Goal: Task Accomplishment & Management: Manage account settings

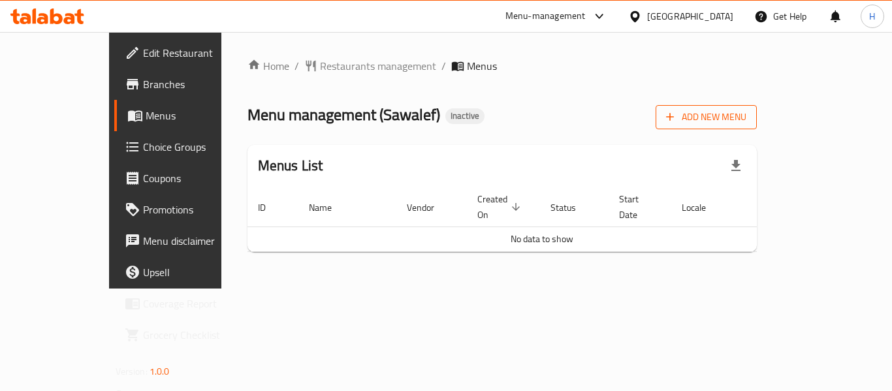
click at [677, 116] on icon "button" at bounding box center [670, 116] width 13 height 13
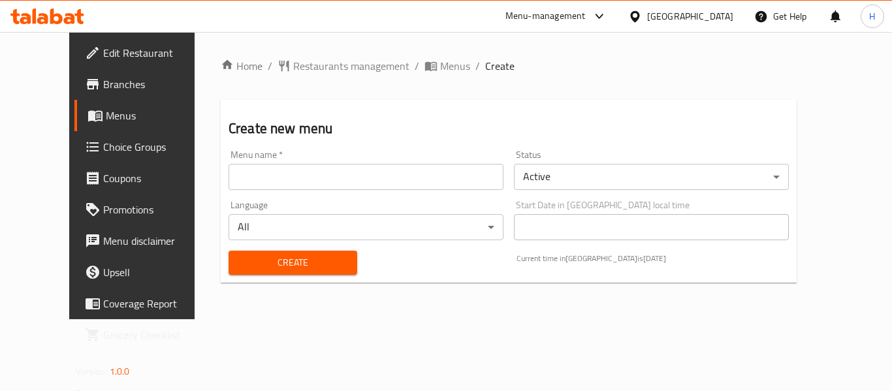
click at [331, 172] on input "text" at bounding box center [366, 177] width 275 height 26
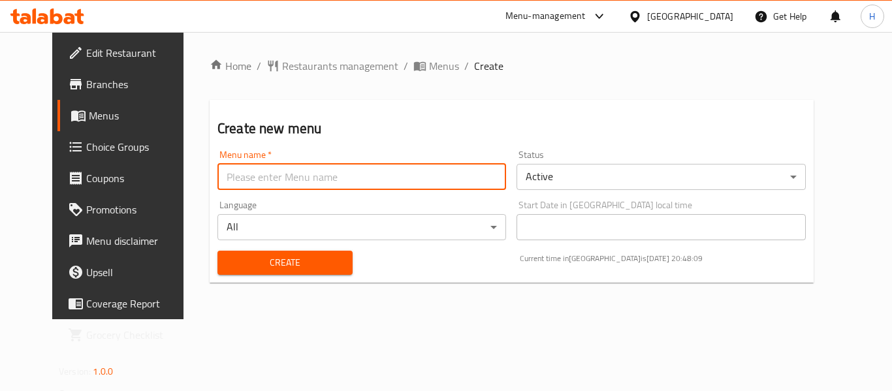
type input "New Menu"
click at [261, 272] on button "Create" at bounding box center [285, 263] width 135 height 24
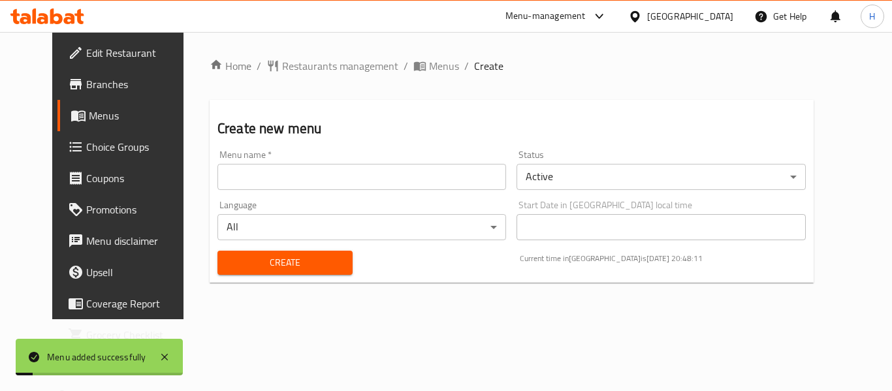
click at [393, 50] on div "Home / Restaurants management / Menus / Create Create new menu Menu name   * Me…" at bounding box center [512, 175] width 657 height 287
click at [429, 58] on span "Menus" at bounding box center [444, 66] width 30 height 16
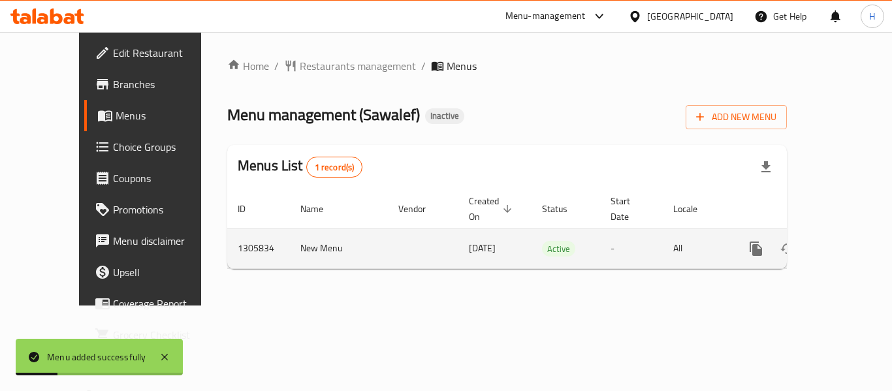
click at [849, 233] on link "enhanced table" at bounding box center [850, 248] width 31 height 31
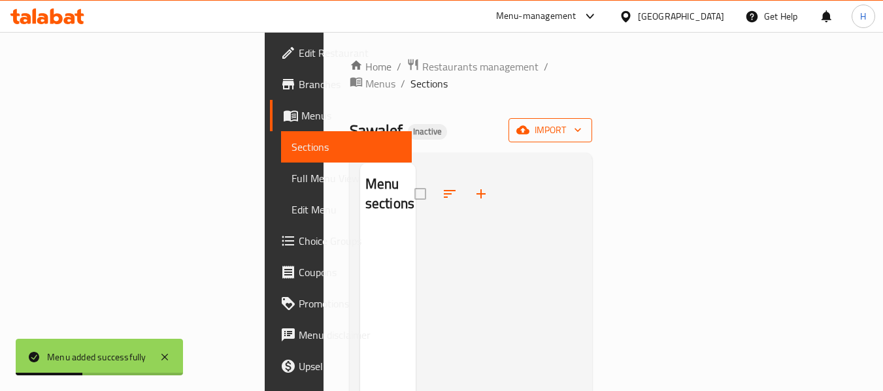
click at [592, 122] on button "import" at bounding box center [550, 130] width 84 height 24
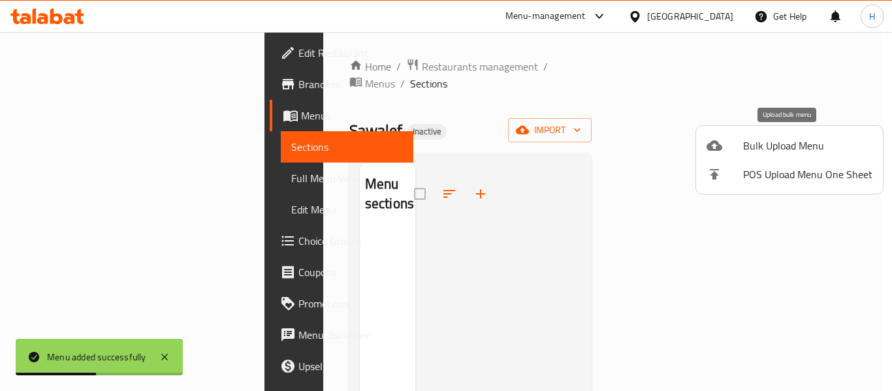
click at [750, 144] on span "Bulk Upload Menu" at bounding box center [807, 146] width 129 height 16
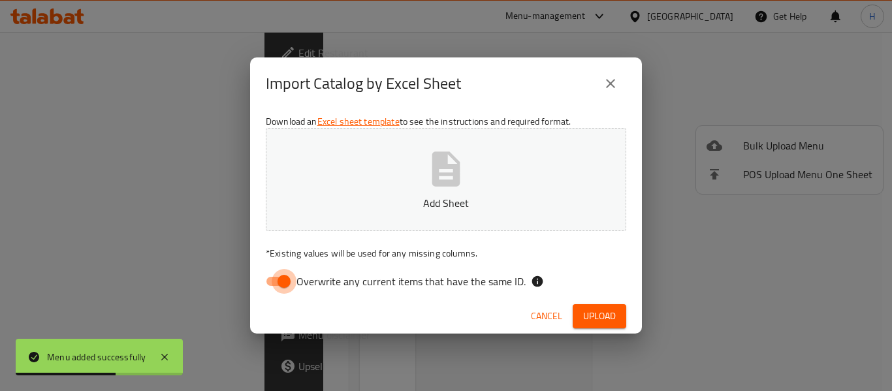
click at [280, 289] on input "Overwrite any current items that have the same ID." at bounding box center [284, 281] width 74 height 25
checkbox input "false"
click at [387, 212] on button "Add Sheet" at bounding box center [446, 179] width 361 height 103
click at [596, 310] on span "Upload" at bounding box center [599, 316] width 33 height 16
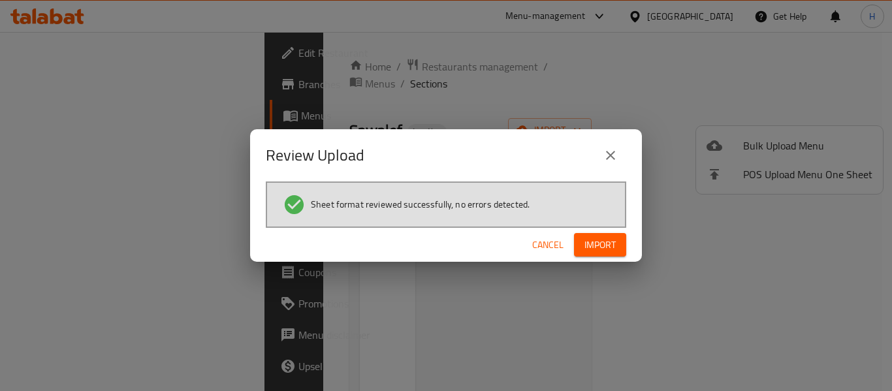
click at [546, 241] on span "Cancel" at bounding box center [547, 245] width 31 height 16
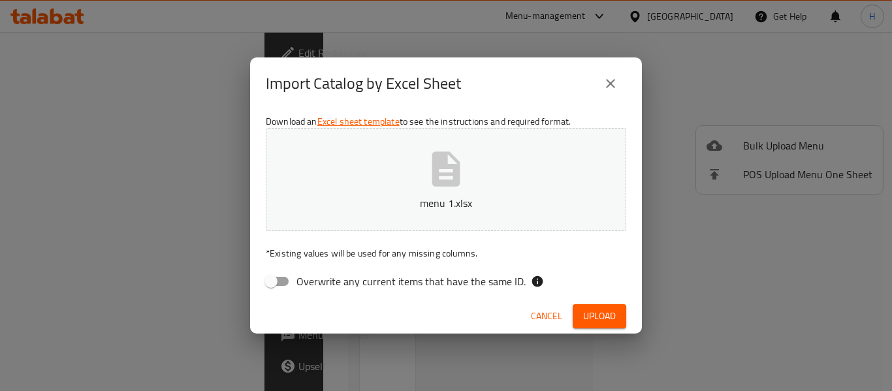
click at [406, 182] on button "menu 1.xlsx" at bounding box center [446, 179] width 361 height 103
click at [598, 318] on span "Upload" at bounding box center [599, 316] width 33 height 16
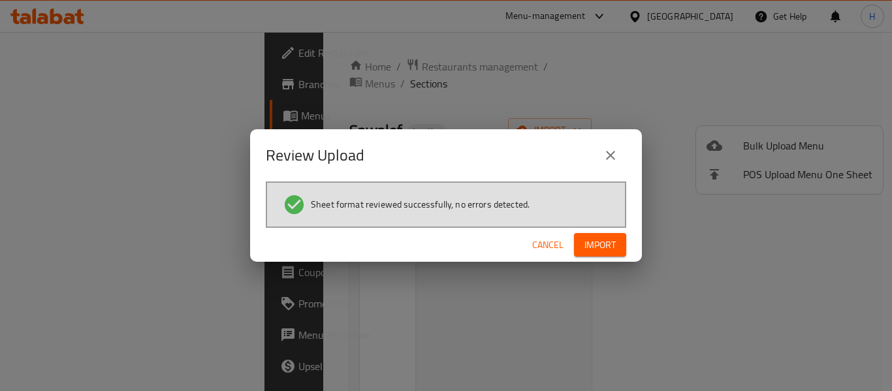
click at [607, 251] on span "Import" at bounding box center [600, 245] width 31 height 16
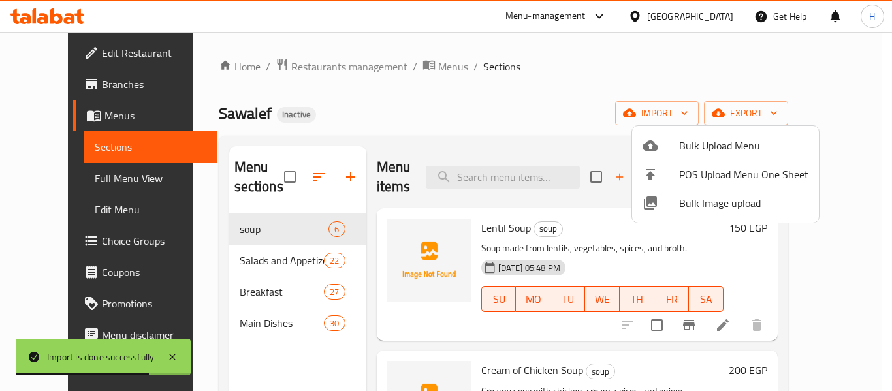
click at [715, 204] on span "Bulk Image upload" at bounding box center [743, 203] width 129 height 16
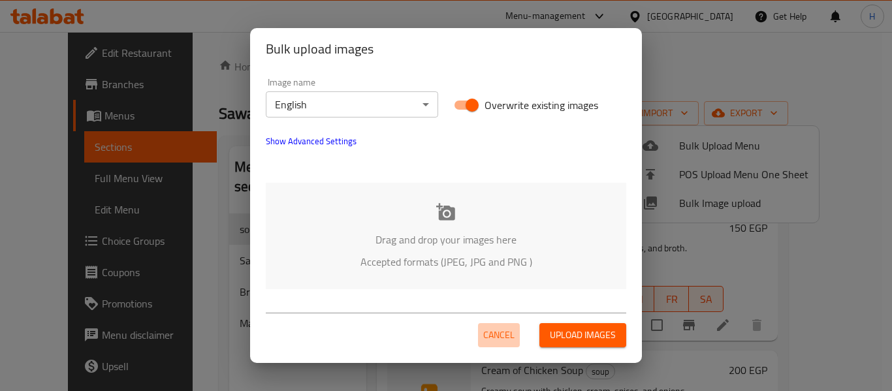
click at [494, 336] on span "Cancel" at bounding box center [498, 335] width 31 height 16
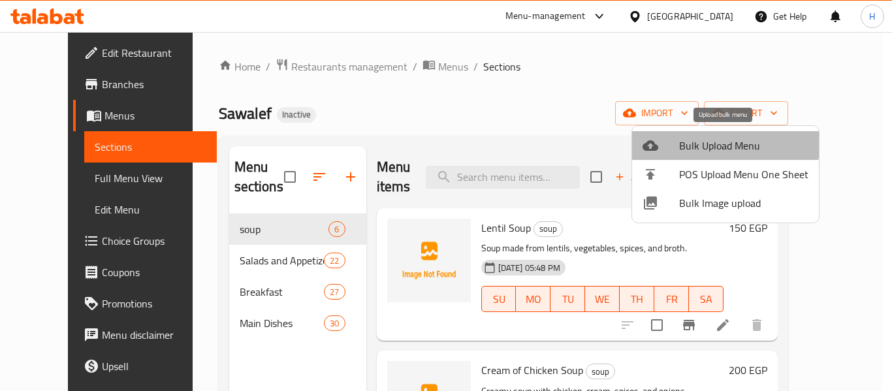
click at [725, 139] on span "Bulk Upload Menu" at bounding box center [743, 146] width 129 height 16
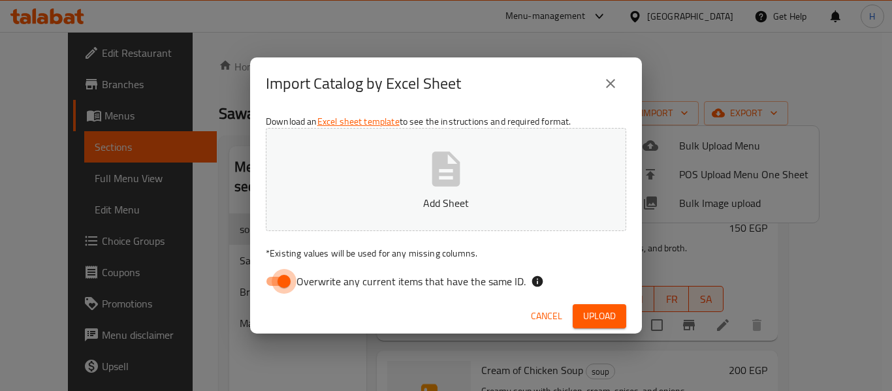
click at [263, 282] on input "Overwrite any current items that have the same ID." at bounding box center [284, 281] width 74 height 25
checkbox input "false"
click at [393, 203] on p "Add Sheet" at bounding box center [446, 203] width 320 height 16
click at [608, 318] on span "Upload" at bounding box center [599, 316] width 33 height 16
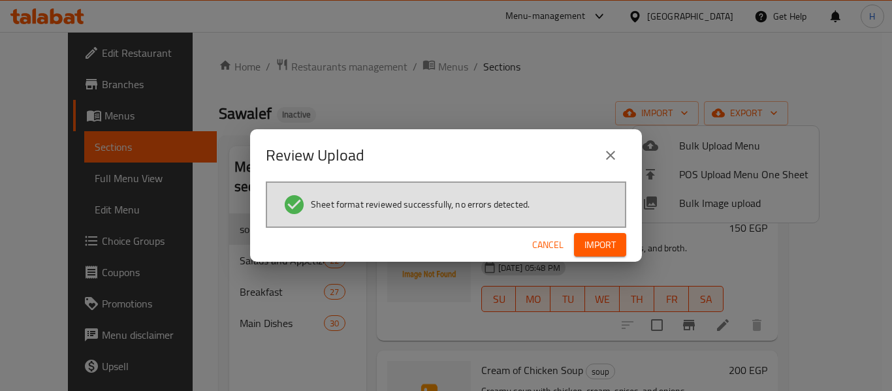
click at [589, 248] on span "Import" at bounding box center [600, 245] width 31 height 16
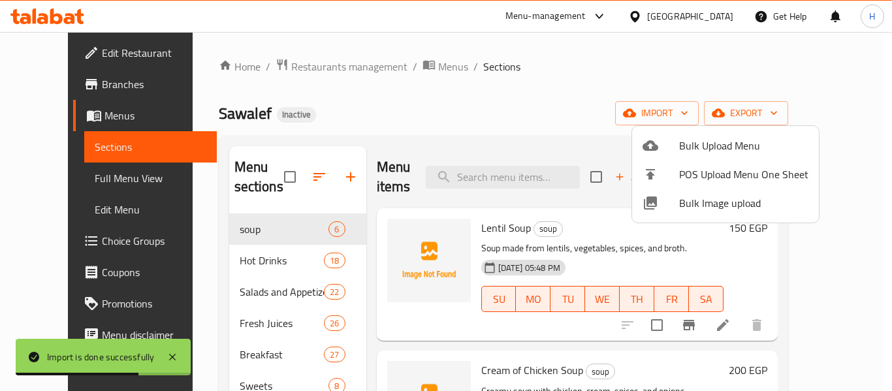
click at [227, 297] on div at bounding box center [446, 195] width 892 height 391
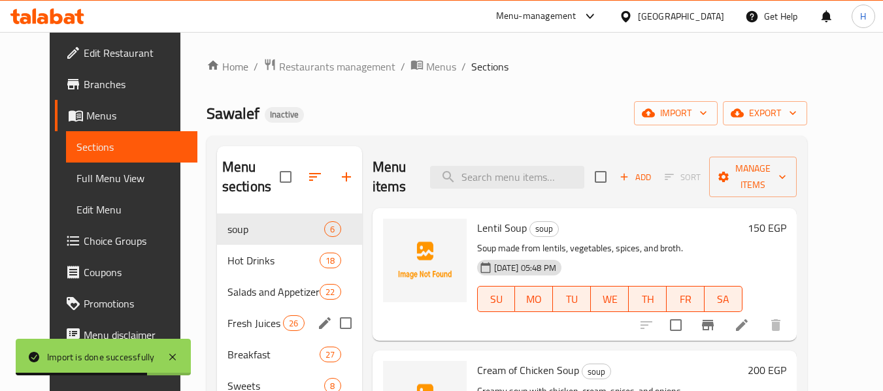
drag, startPoint x: 229, startPoint y: 327, endPoint x: 248, endPoint y: 342, distance: 24.7
click at [229, 327] on span "Fresh Juices" at bounding box center [255, 324] width 56 height 16
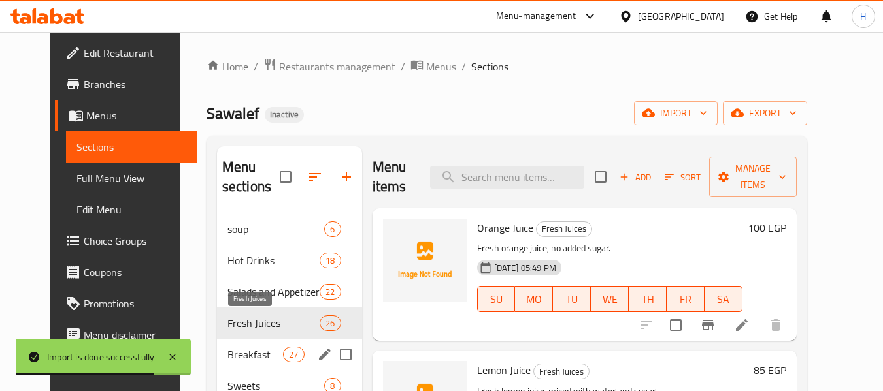
scroll to position [183, 0]
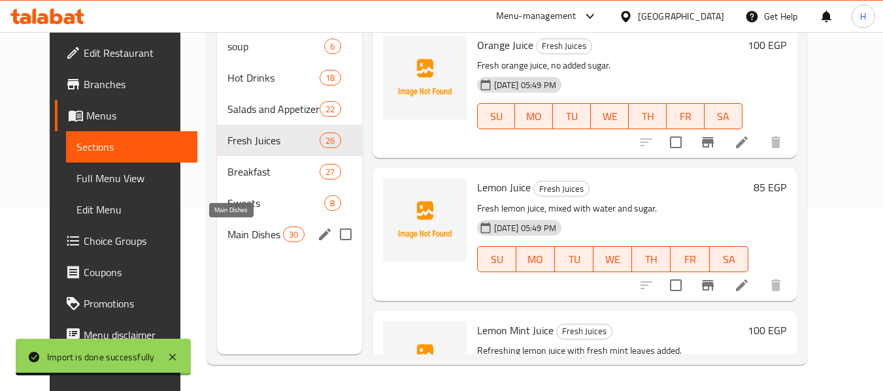
click at [240, 233] on span "Main Dishes" at bounding box center [255, 235] width 56 height 16
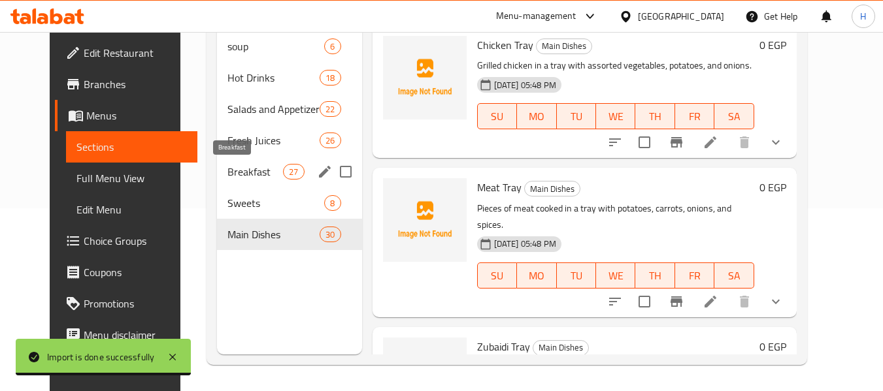
click at [234, 154] on div "Fresh Juices 26" at bounding box center [289, 140] width 145 height 31
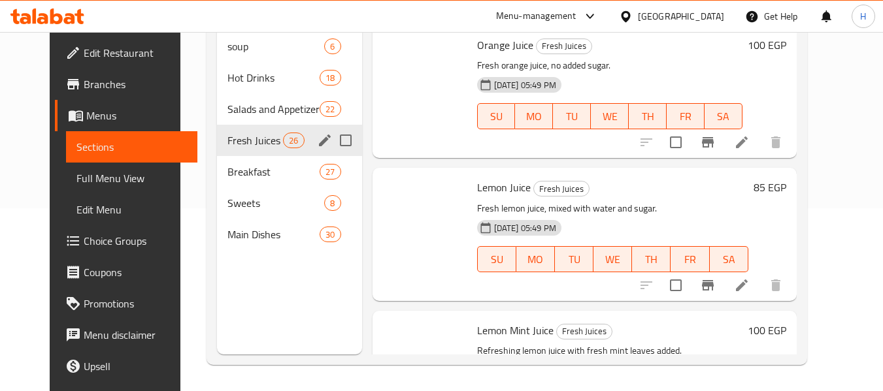
click at [233, 129] on div "Fresh Juices 26" at bounding box center [289, 140] width 145 height 31
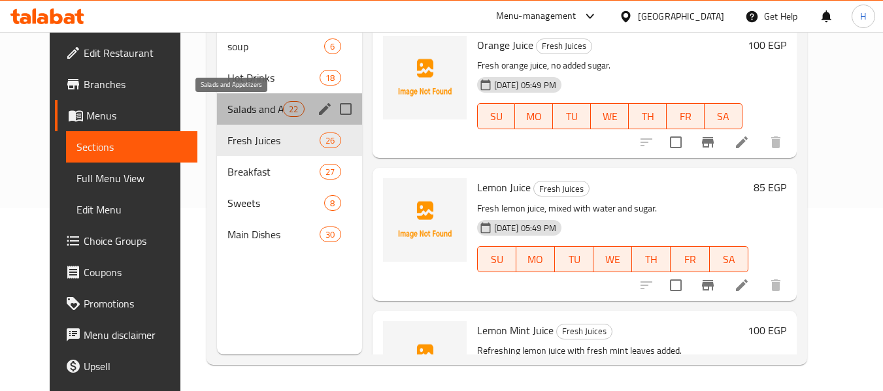
click at [230, 103] on span "Salads and Appetizers" at bounding box center [255, 109] width 56 height 16
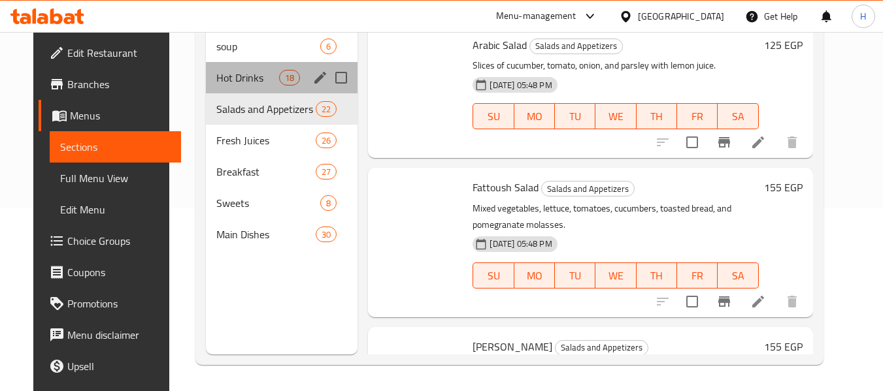
click at [218, 76] on span "Hot Drinks" at bounding box center [247, 78] width 63 height 16
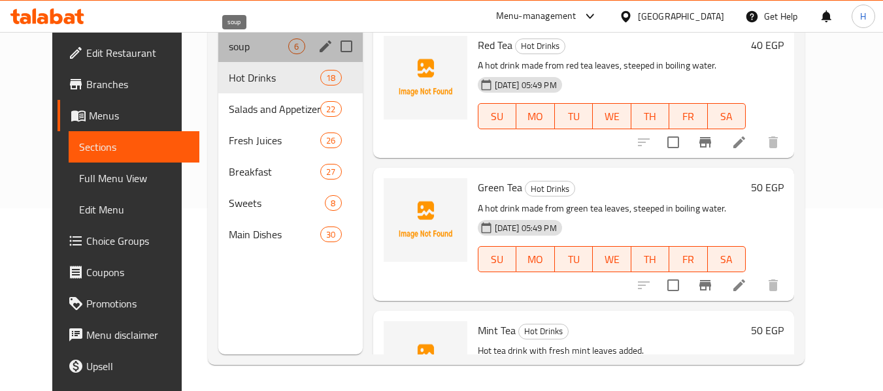
click at [229, 52] on span "soup" at bounding box center [258, 47] width 59 height 16
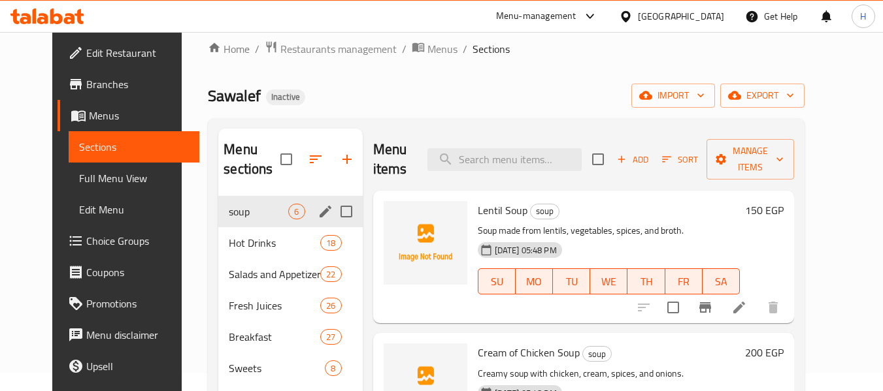
scroll to position [8, 0]
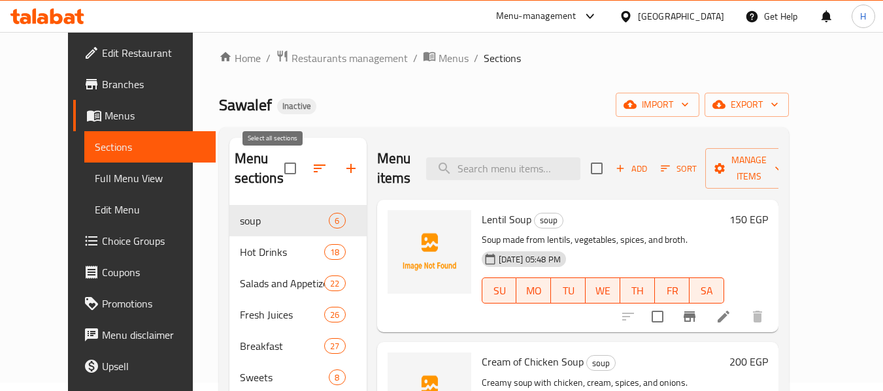
click at [278, 170] on input "checkbox" at bounding box center [289, 168] width 27 height 27
click at [276, 167] on input "checkbox" at bounding box center [289, 168] width 27 height 27
click at [276, 160] on input "checkbox" at bounding box center [289, 168] width 27 height 27
checkbox input "false"
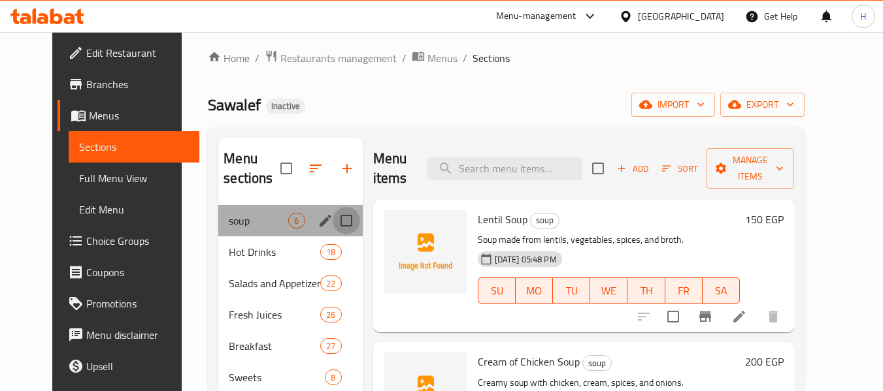
click at [334, 221] on input "Menu sections" at bounding box center [346, 220] width 27 height 27
checkbox input "true"
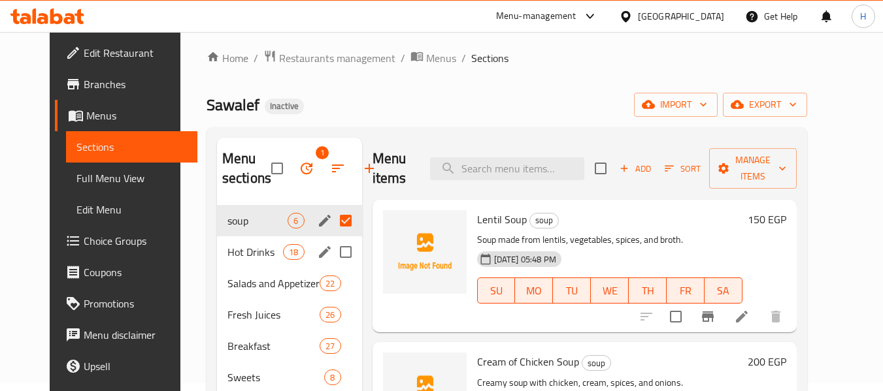
click at [336, 259] on input "Menu sections" at bounding box center [345, 251] width 27 height 27
checkbox input "true"
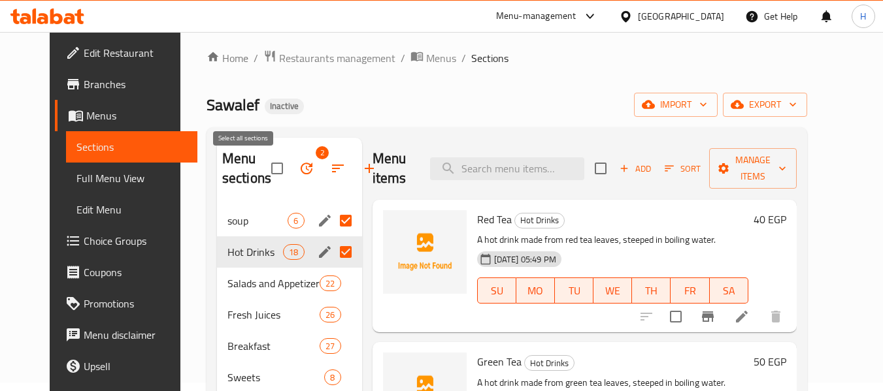
click at [263, 171] on input "checkbox" at bounding box center [276, 168] width 27 height 27
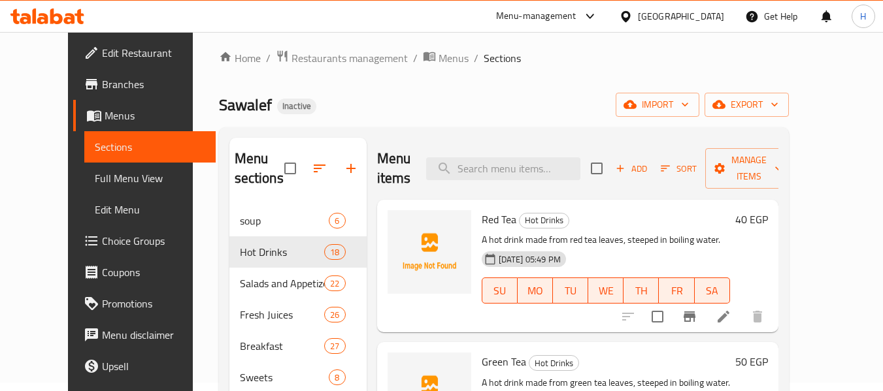
click at [248, 171] on h2 "Menu sections" at bounding box center [260, 168] width 50 height 39
click at [278, 164] on input "checkbox" at bounding box center [289, 168] width 27 height 27
checkbox input "false"
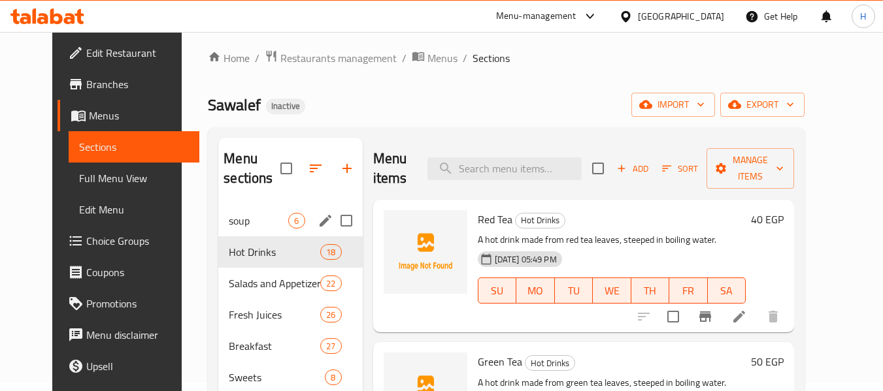
click at [333, 224] on input "Menu sections" at bounding box center [346, 220] width 27 height 27
checkbox input "true"
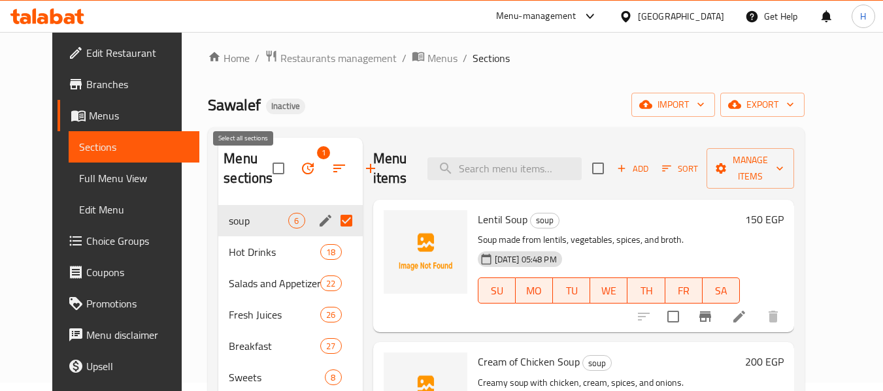
click at [265, 167] on input "checkbox" at bounding box center [278, 168] width 27 height 27
checkbox input "false"
drag, startPoint x: 323, startPoint y: 209, endPoint x: 334, endPoint y: 221, distance: 16.2
click at [333, 227] on input "Menu sections" at bounding box center [346, 220] width 27 height 27
checkbox input "true"
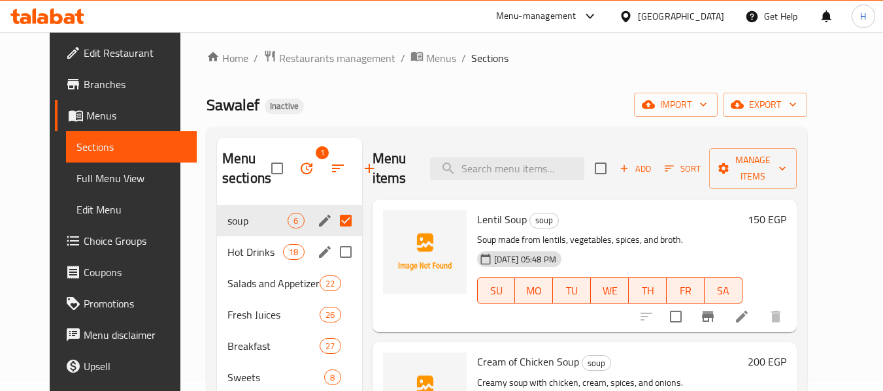
drag, startPoint x: 339, startPoint y: 238, endPoint x: 335, endPoint y: 273, distance: 35.5
click at [342, 253] on input "Menu sections" at bounding box center [345, 251] width 27 height 27
checkbox input "true"
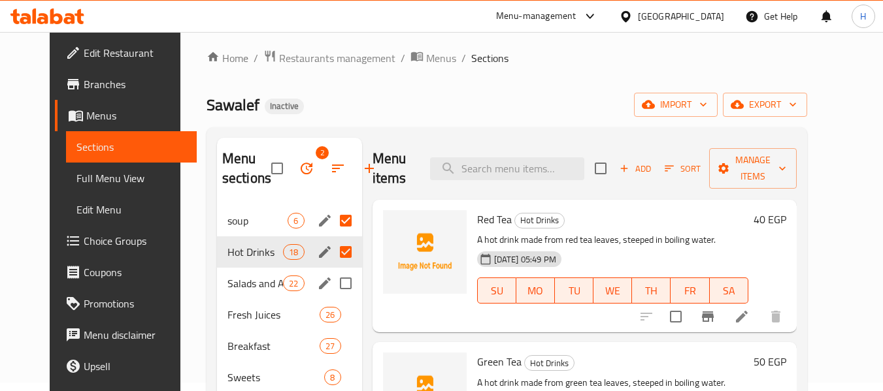
click at [333, 286] on input "Menu sections" at bounding box center [345, 283] width 27 height 27
checkbox input "true"
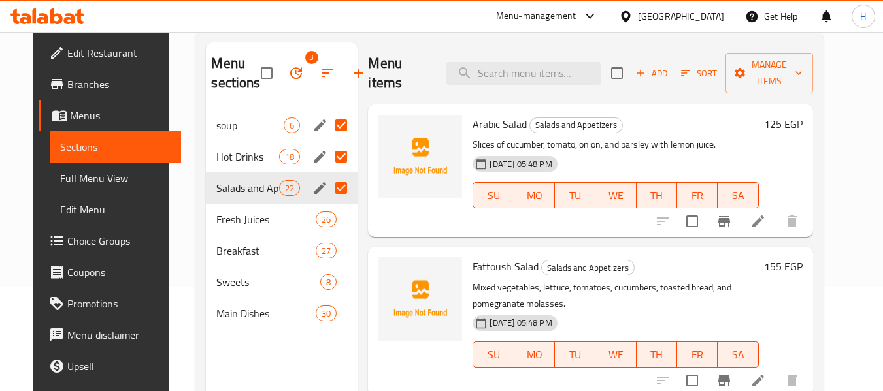
scroll to position [183, 0]
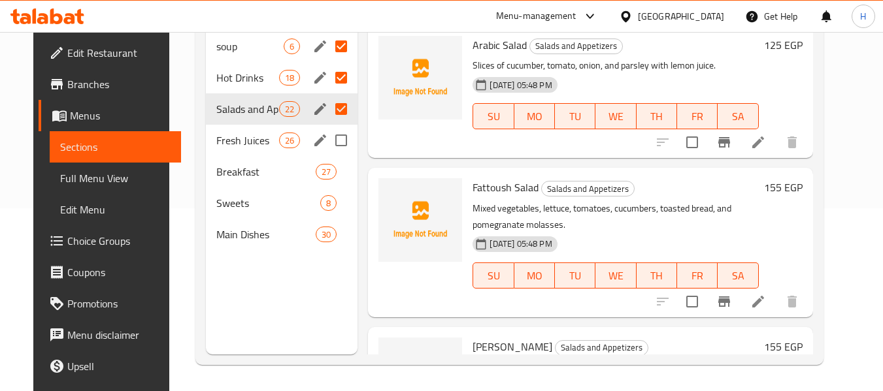
click at [332, 142] on input "Menu sections" at bounding box center [340, 140] width 27 height 27
checkbox input "true"
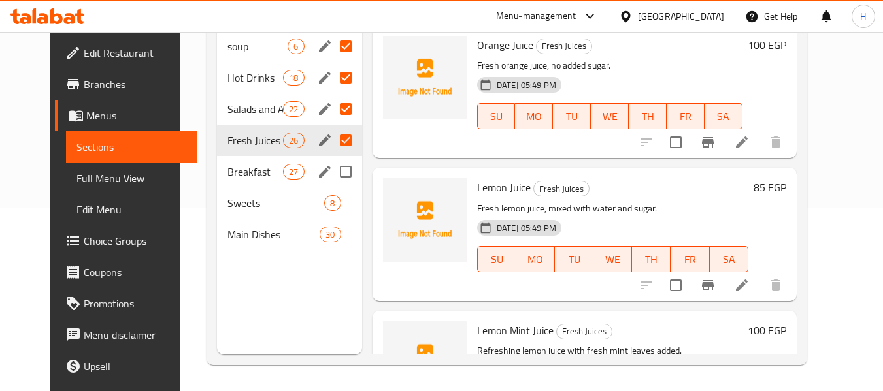
click at [336, 178] on input "Menu sections" at bounding box center [345, 171] width 27 height 27
checkbox input "true"
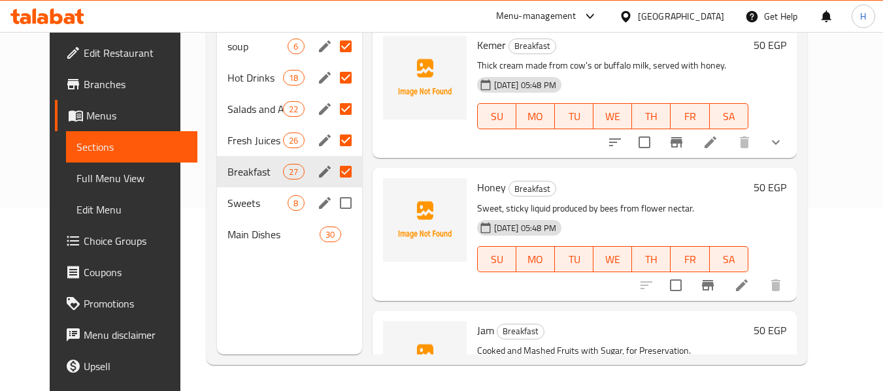
click at [332, 208] on input "Menu sections" at bounding box center [345, 202] width 27 height 27
checkbox input "true"
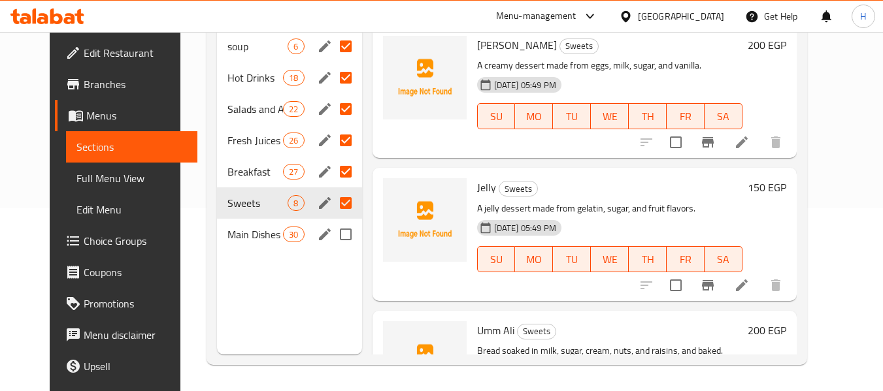
click at [332, 237] on input "Menu sections" at bounding box center [345, 234] width 27 height 27
checkbox input "true"
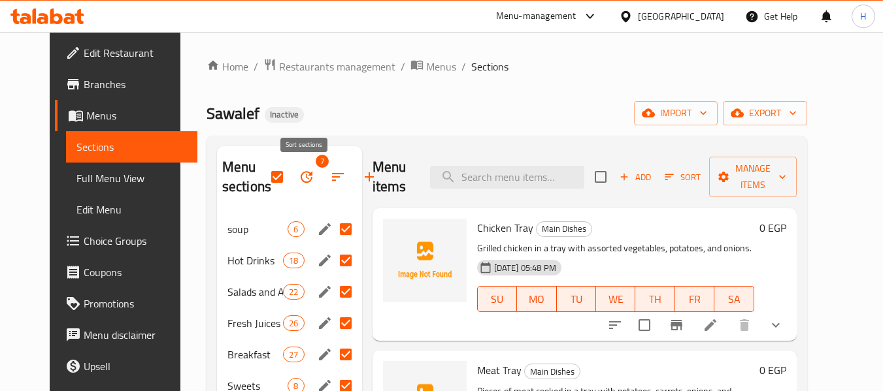
click at [332, 174] on icon "button" at bounding box center [338, 177] width 12 height 8
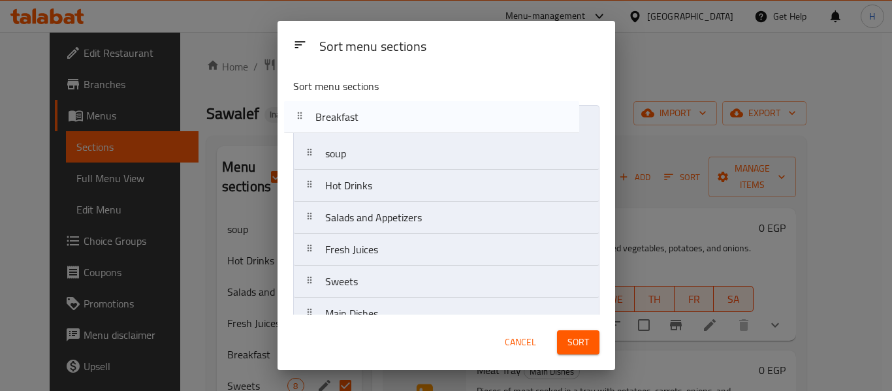
drag, startPoint x: 395, startPoint y: 257, endPoint x: 385, endPoint y: 119, distance: 138.8
click at [385, 119] on nav "soup Hot Drinks Salads and Appetizers Fresh Juices Breakfast Sweets Main Dishes" at bounding box center [446, 217] width 306 height 225
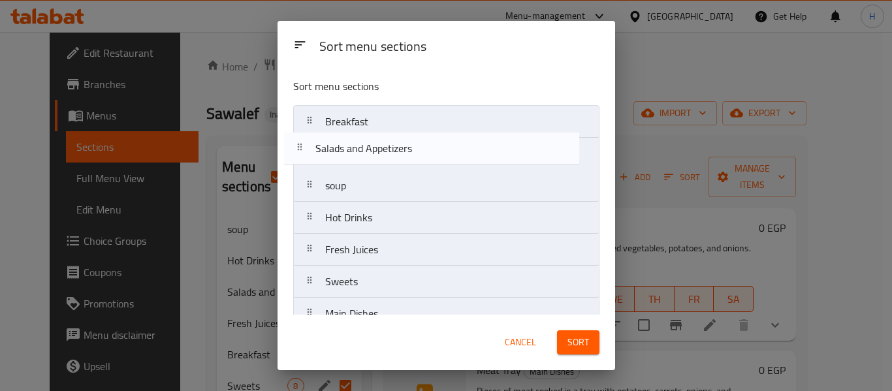
drag, startPoint x: 383, startPoint y: 229, endPoint x: 374, endPoint y: 154, distance: 75.6
click at [374, 154] on nav "Breakfast soup Hot Drinks Salads and Appetizers Fresh Juices Sweets Main Dishes" at bounding box center [446, 217] width 306 height 225
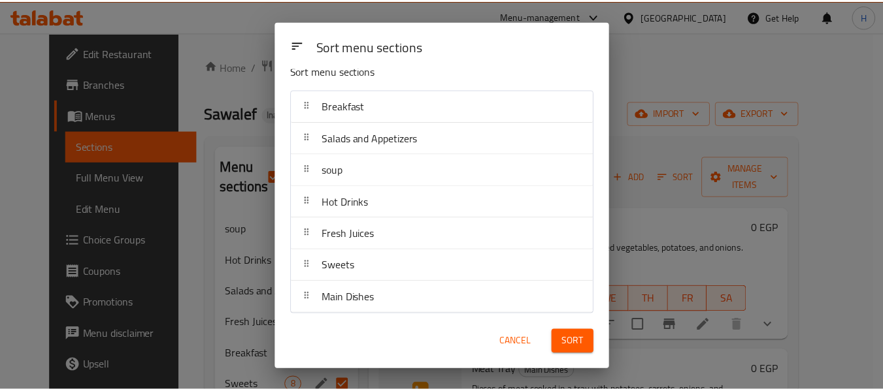
scroll to position [21, 0]
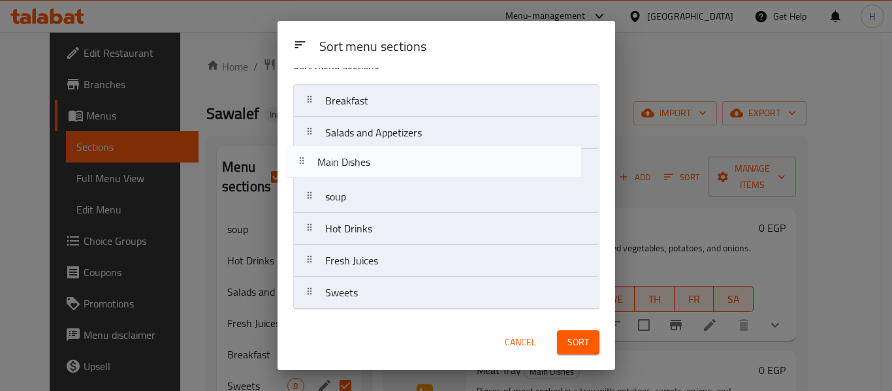
drag, startPoint x: 374, startPoint y: 284, endPoint x: 367, endPoint y: 154, distance: 130.9
click at [367, 154] on nav "Breakfast Salads and Appetizers soup Hot Drinks Fresh Juices Sweets Main Dishes" at bounding box center [446, 196] width 306 height 225
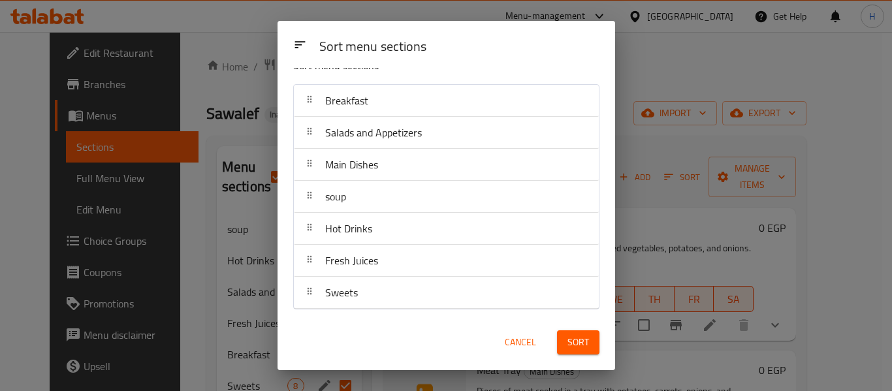
click at [576, 343] on span "Sort" at bounding box center [579, 342] width 22 height 16
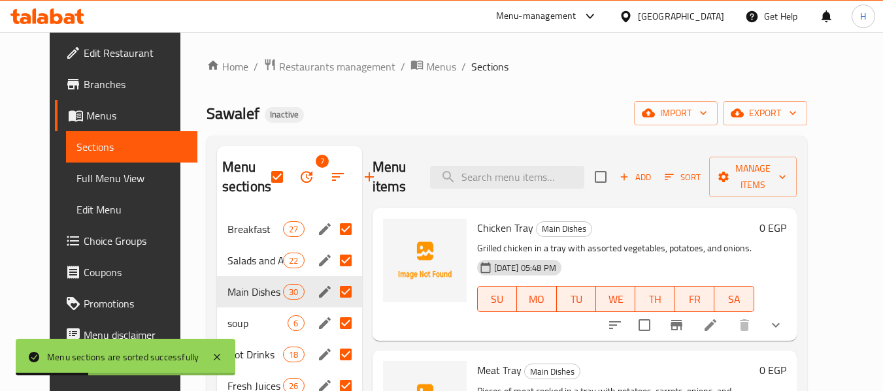
click at [369, 110] on div "Sawalef Inactive import export" at bounding box center [506, 113] width 600 height 24
click at [76, 180] on span "Full Menu View" at bounding box center [131, 179] width 110 height 16
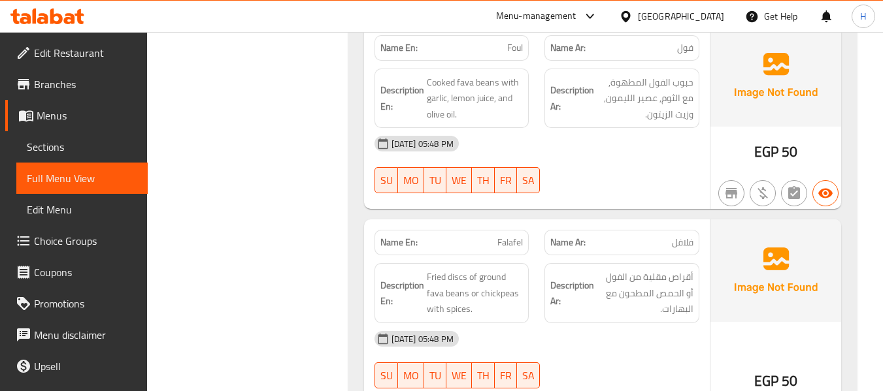
scroll to position [2265, 0]
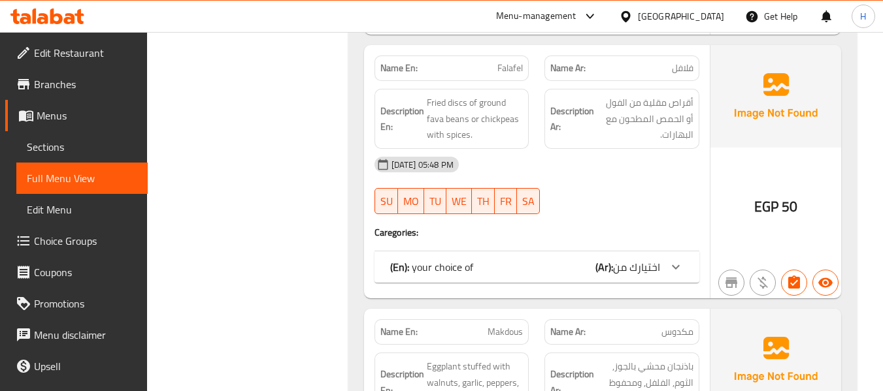
drag, startPoint x: 622, startPoint y: 268, endPoint x: 642, endPoint y: 237, distance: 36.4
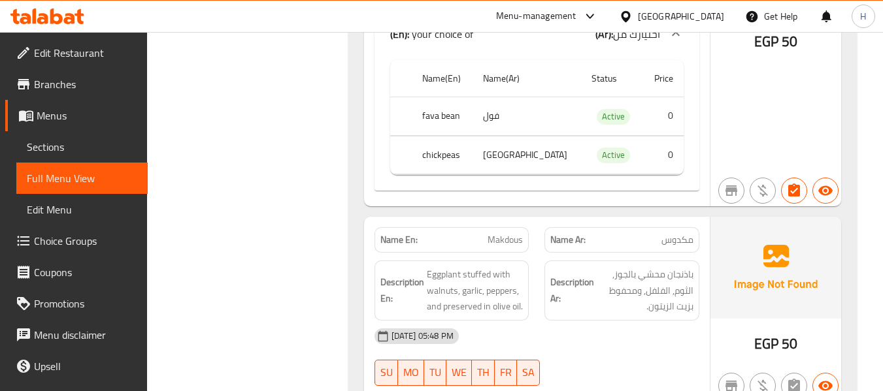
scroll to position [2613, 0]
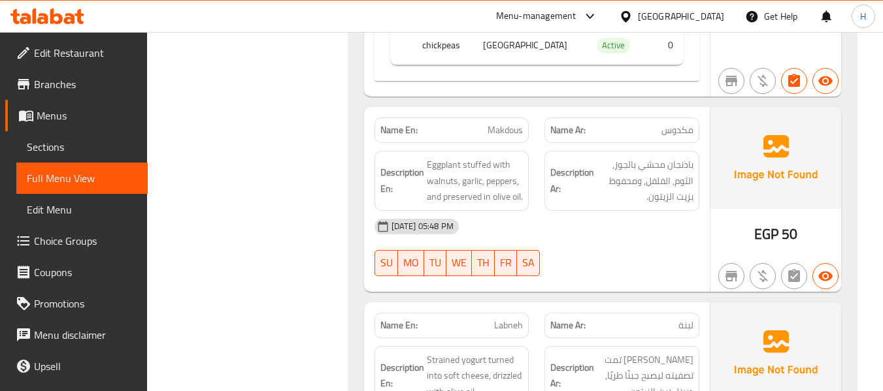
drag, startPoint x: 638, startPoint y: 272, endPoint x: 622, endPoint y: 214, distance: 61.0
click at [622, 214] on div "14-08-2025 05:48 PM SU MO TU WE TH FR SA" at bounding box center [537, 247] width 340 height 73
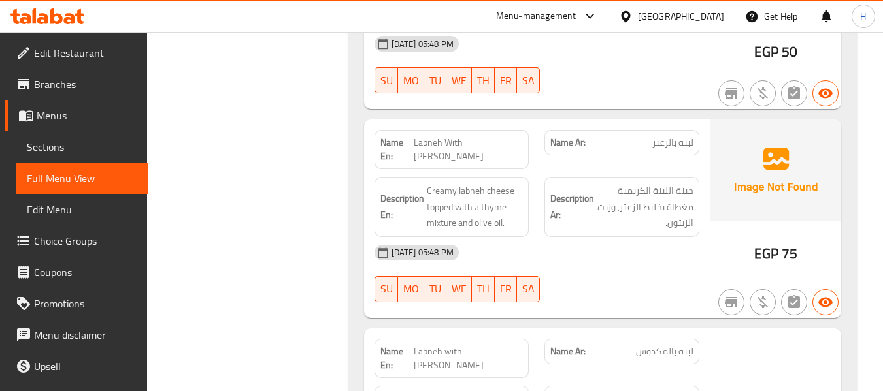
scroll to position [3136, 0]
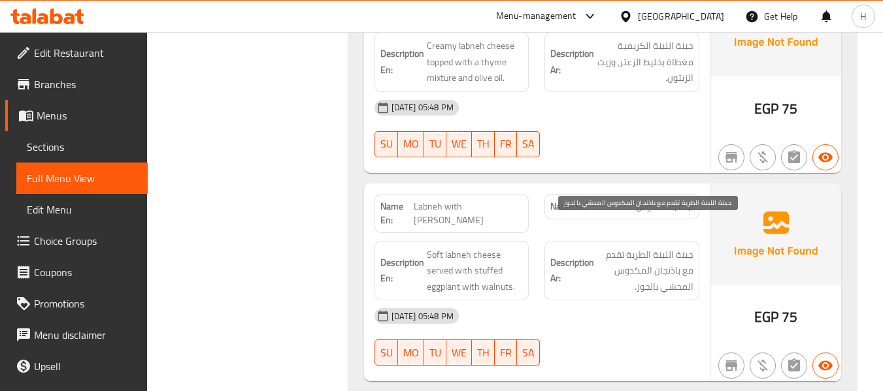
drag, startPoint x: 633, startPoint y: 296, endPoint x: 632, endPoint y: 229, distance: 67.3
click at [632, 229] on div "Name En: Labneh with Makdous Name Ar: لبنة بالمكدوس Description En: Soft labneh…" at bounding box center [537, 283] width 346 height 199
click at [681, 351] on div "Name En: Labneh with Makdous Name Ar: لبنة بالمكدوس Description En: Soft labneh…" at bounding box center [537, 283] width 346 height 199
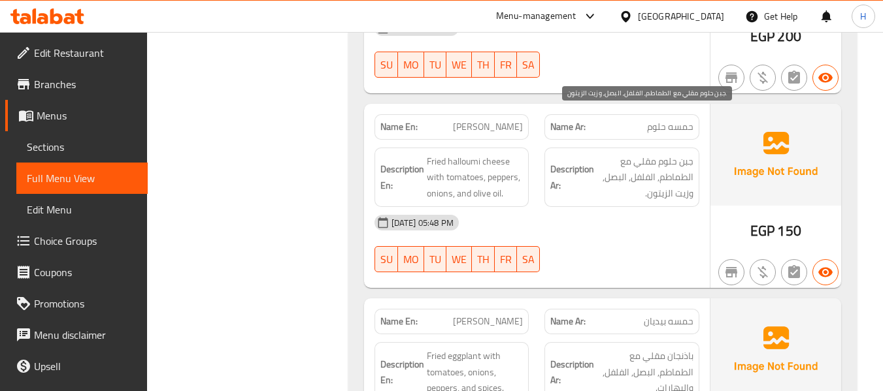
scroll to position [4704, 0]
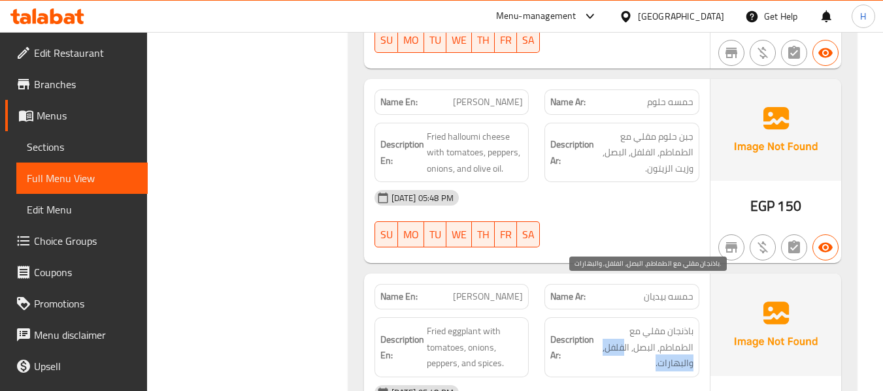
drag, startPoint x: 625, startPoint y: 321, endPoint x: 622, endPoint y: 304, distance: 17.3
click at [622, 323] on span "باذنجان مقلي مع الطماطم, البصل, الفلفل, والبهارات." at bounding box center [644, 347] width 97 height 48
click at [838, 274] on img at bounding box center [775, 325] width 131 height 102
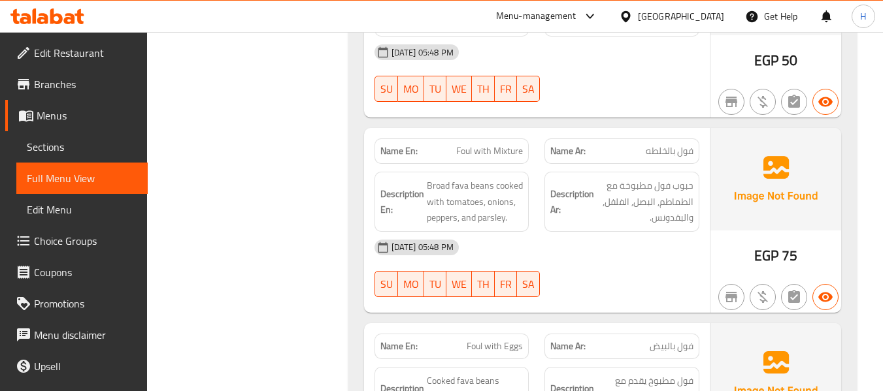
click at [583, 265] on div "Name En: Foul with Mixture Name Ar: فول بالخلطه Description En: Broad fava bean…" at bounding box center [537, 220] width 346 height 185
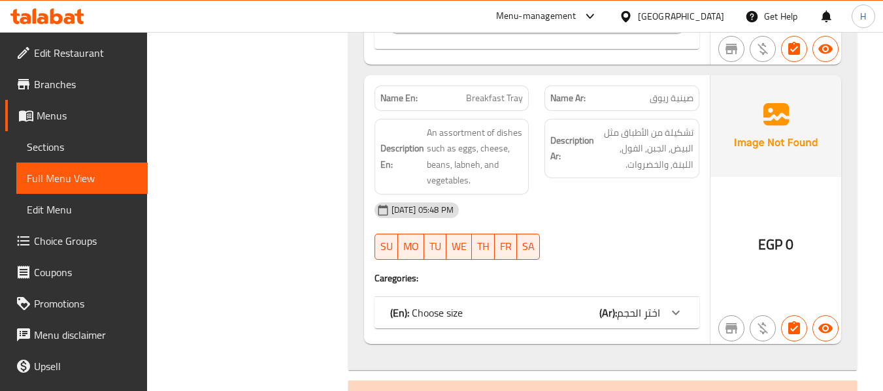
scroll to position [5936, 0]
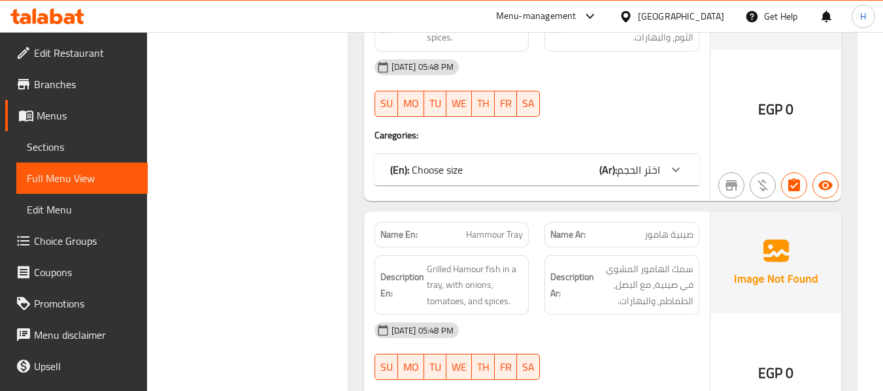
scroll to position [11685, 0]
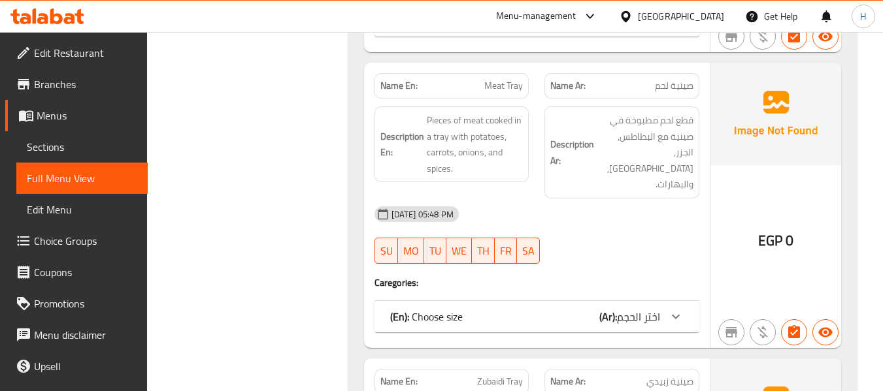
scroll to position [11337, 0]
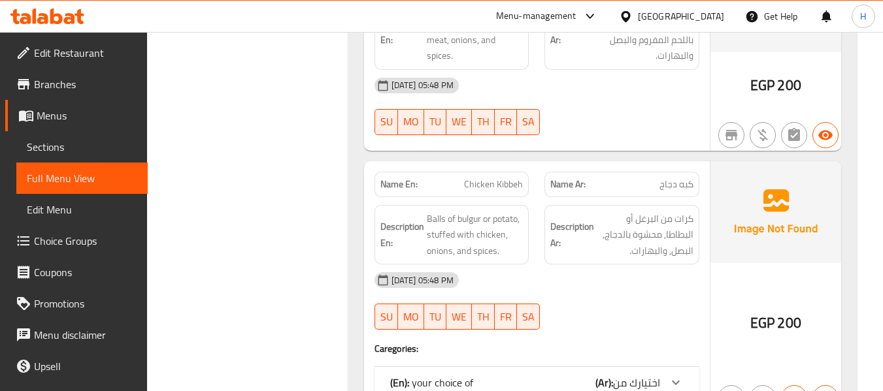
scroll to position [10466, 0]
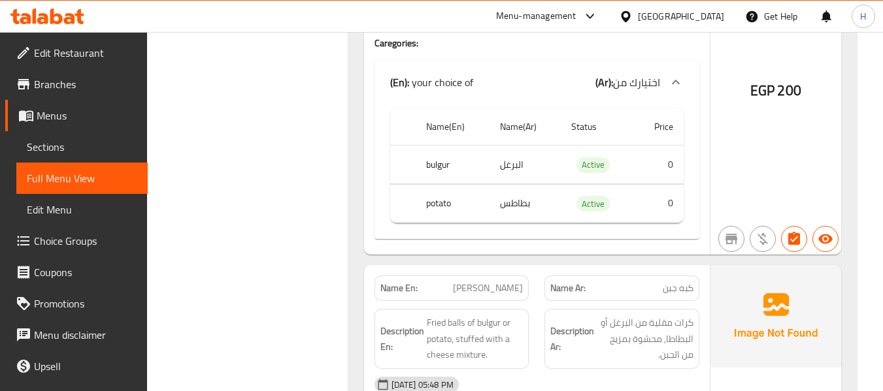
scroll to position [10814, 0]
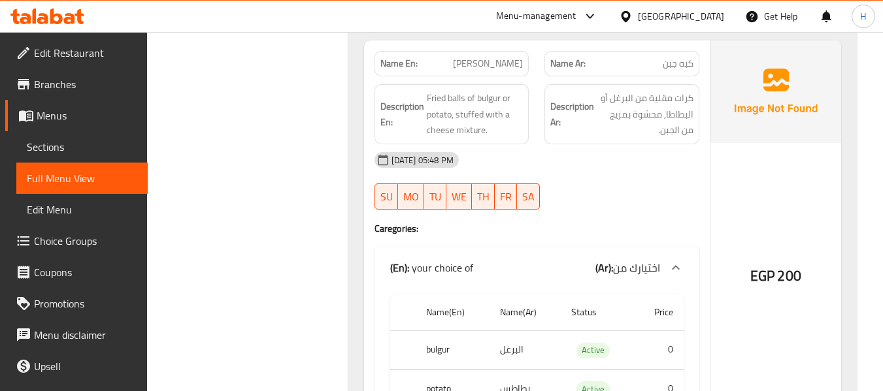
scroll to position [10989, 0]
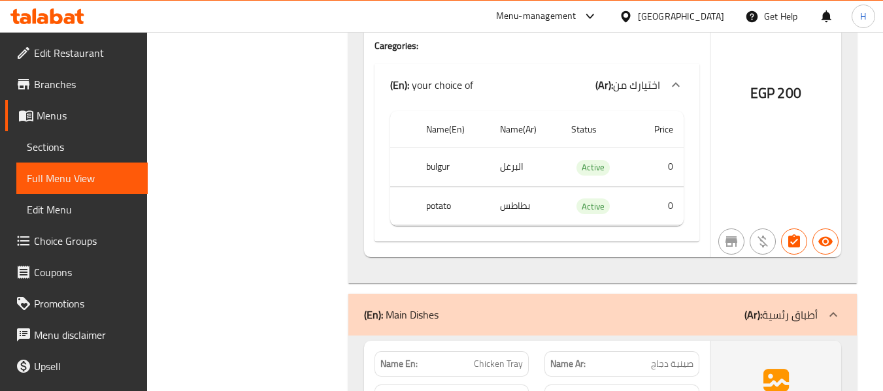
scroll to position [11511, 0]
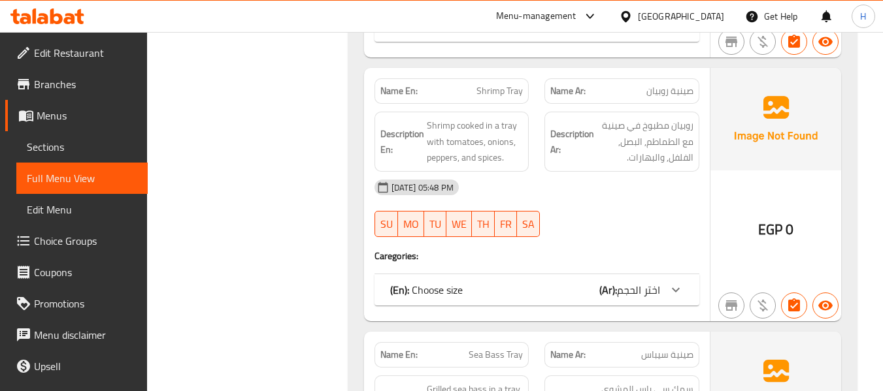
scroll to position [12731, 0]
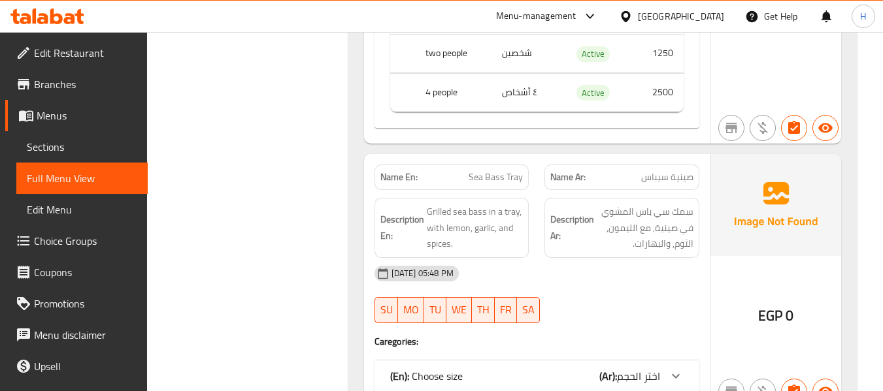
scroll to position [13079, 0]
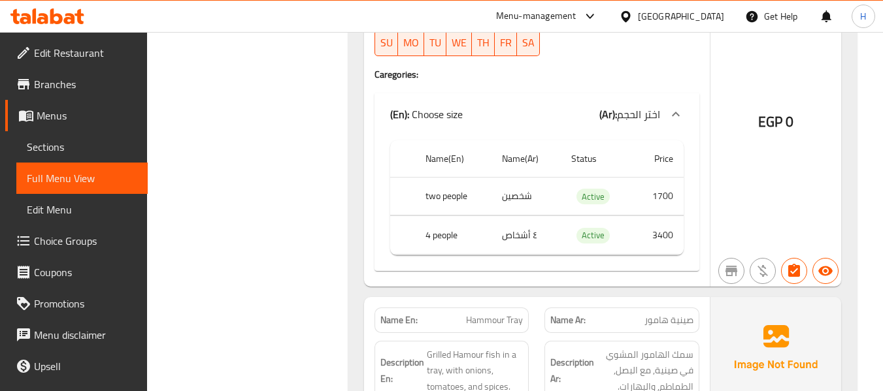
scroll to position [13428, 0]
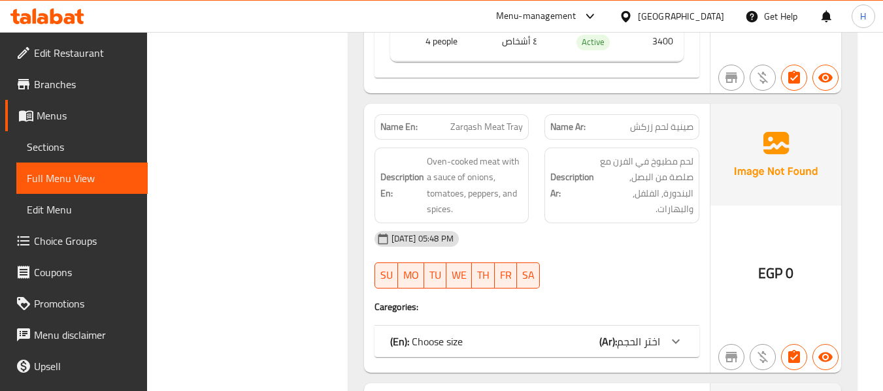
scroll to position [13950, 0]
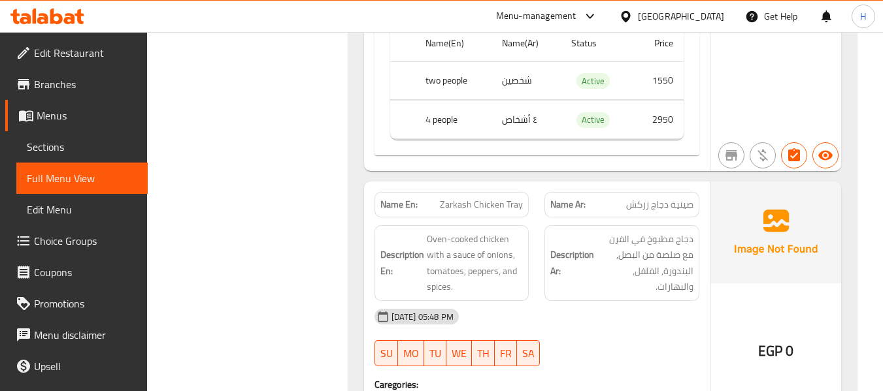
scroll to position [14298, 0]
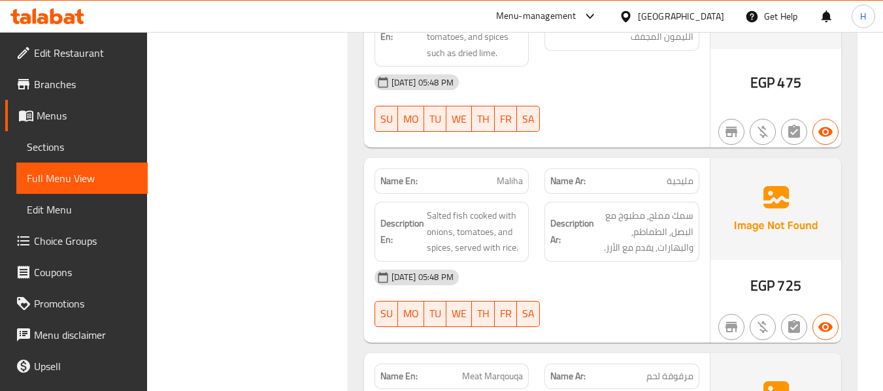
scroll to position [15170, 0]
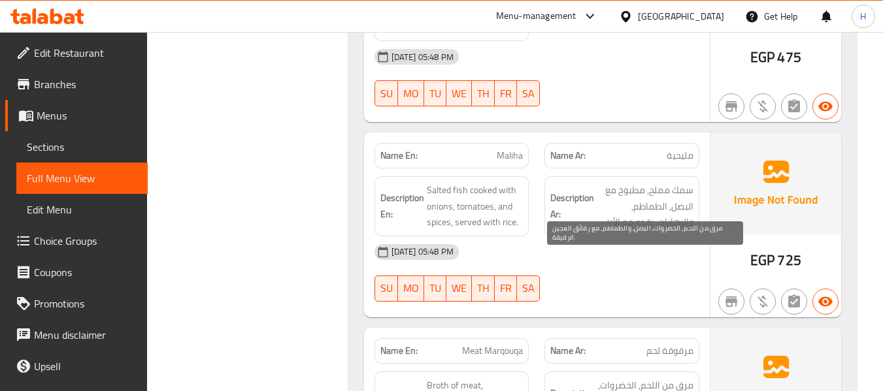
drag, startPoint x: 614, startPoint y: 338, endPoint x: 610, endPoint y: 272, distance: 66.1
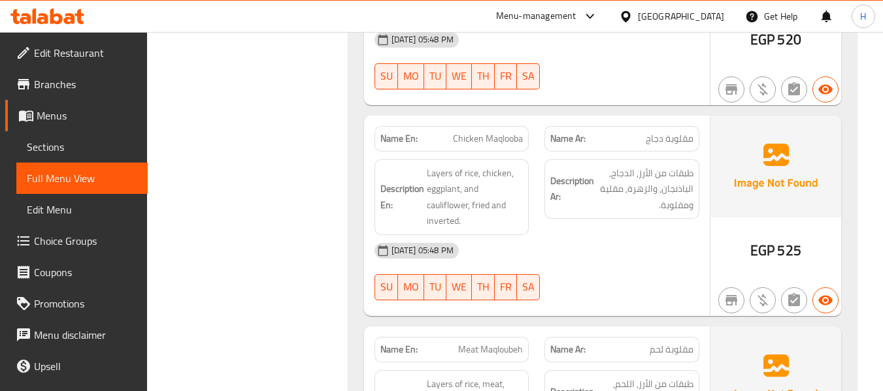
scroll to position [16041, 0]
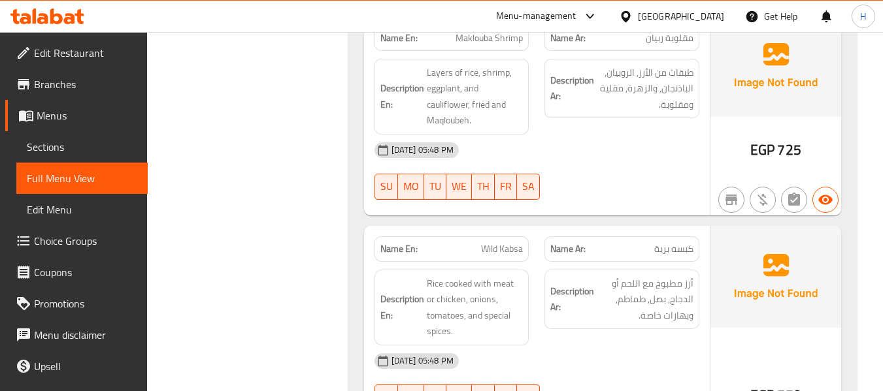
scroll to position [16564, 0]
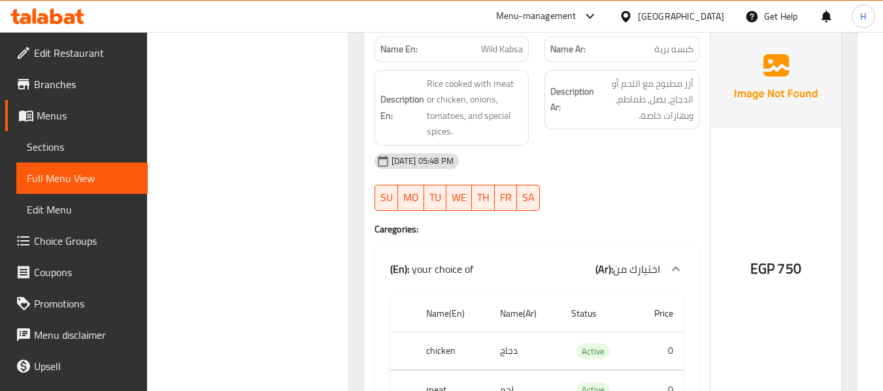
scroll to position [17086, 0]
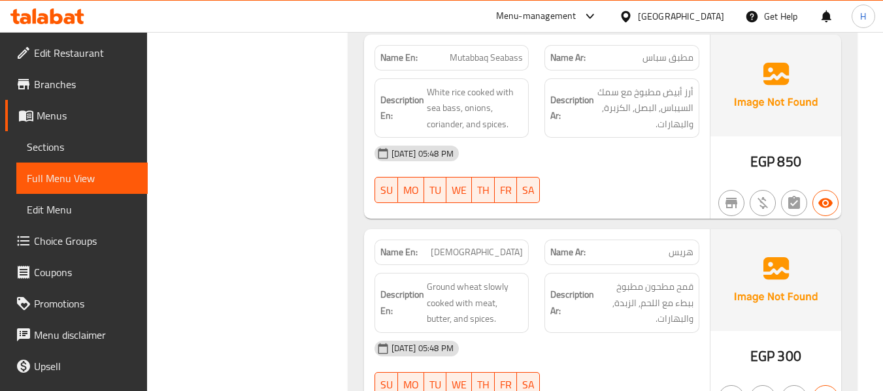
scroll to position [18480, 0]
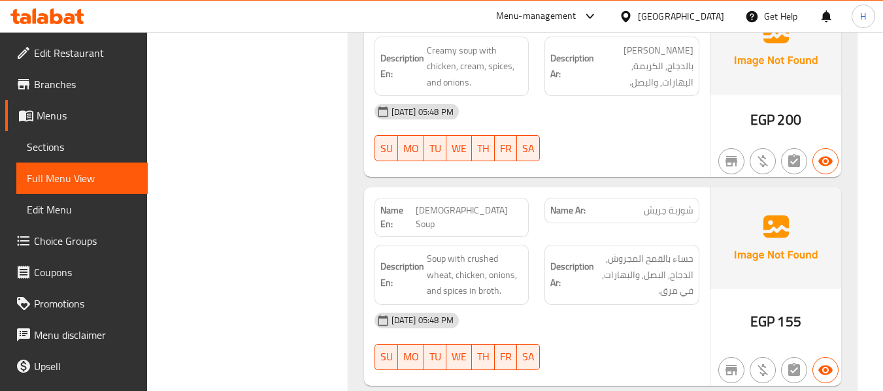
scroll to position [20222, 0]
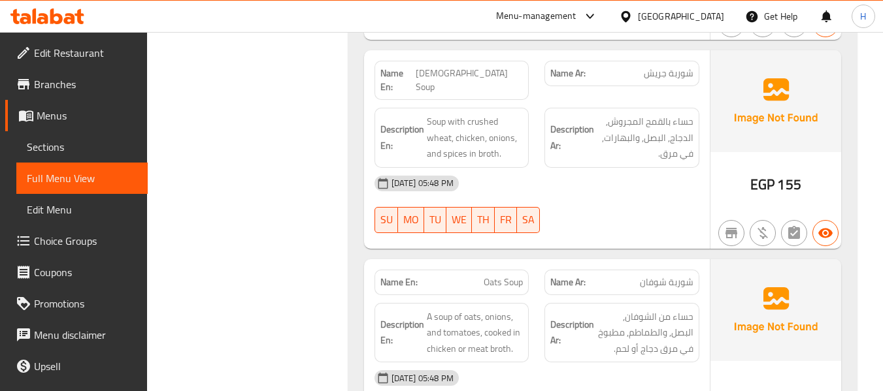
drag, startPoint x: 647, startPoint y: 334, endPoint x: 640, endPoint y: 337, distance: 7.0
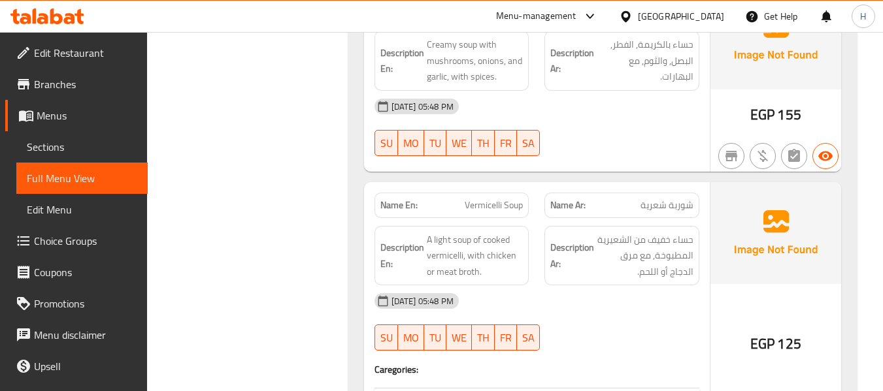
scroll to position [20919, 0]
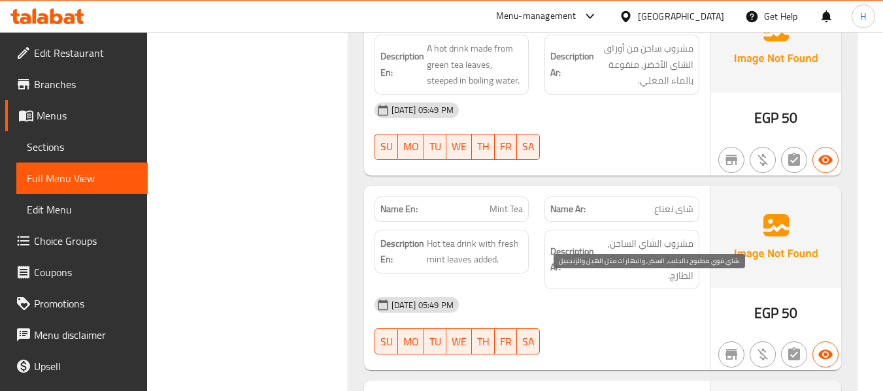
scroll to position [21790, 0]
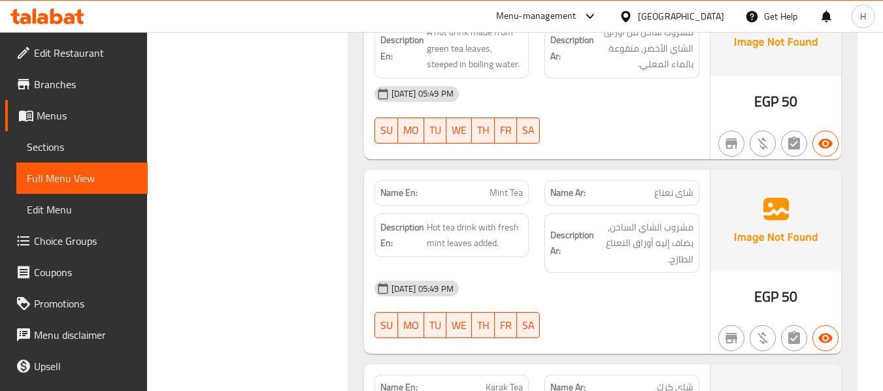
click at [66, 195] on link "Edit Menu" at bounding box center [81, 209] width 131 height 31
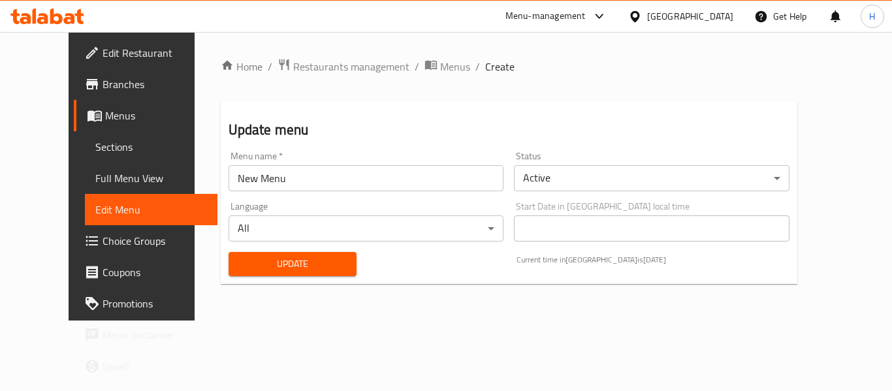
click at [95, 176] on span "Full Menu View" at bounding box center [151, 179] width 112 height 16
click at [95, 174] on span "Full Menu View" at bounding box center [151, 179] width 112 height 16
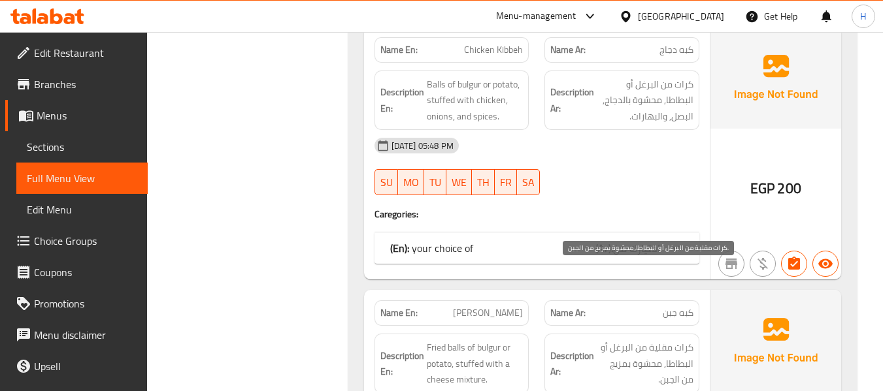
scroll to position [10105, 0]
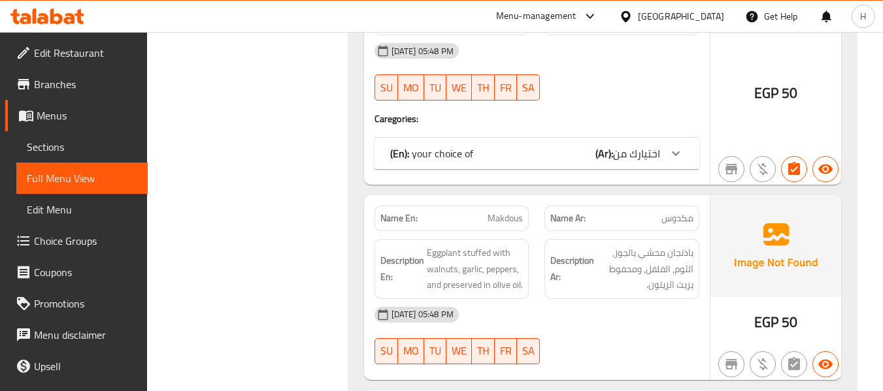
scroll to position [2439, 0]
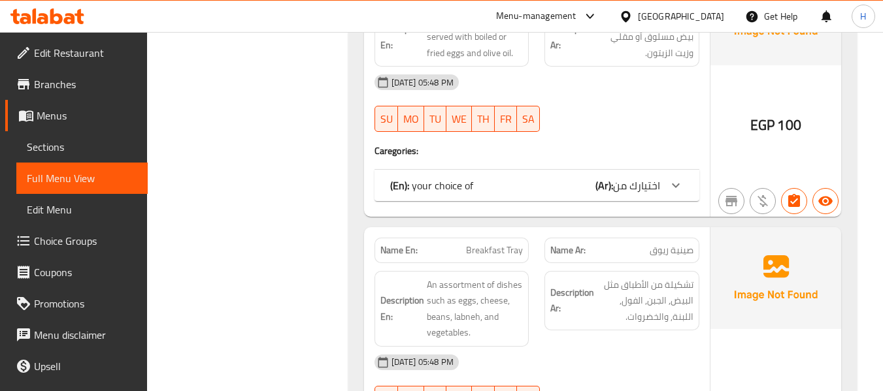
scroll to position [5575, 0]
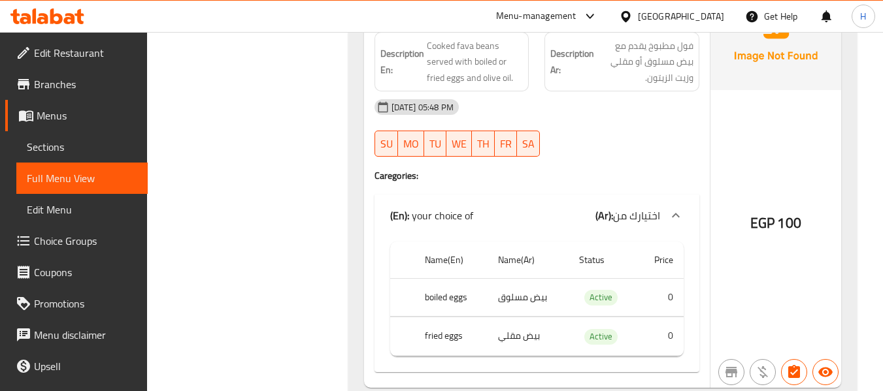
scroll to position [5924, 0]
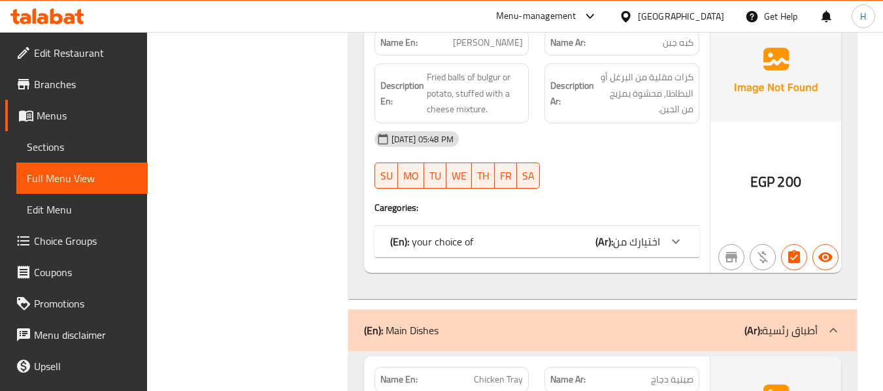
scroll to position [10976, 0]
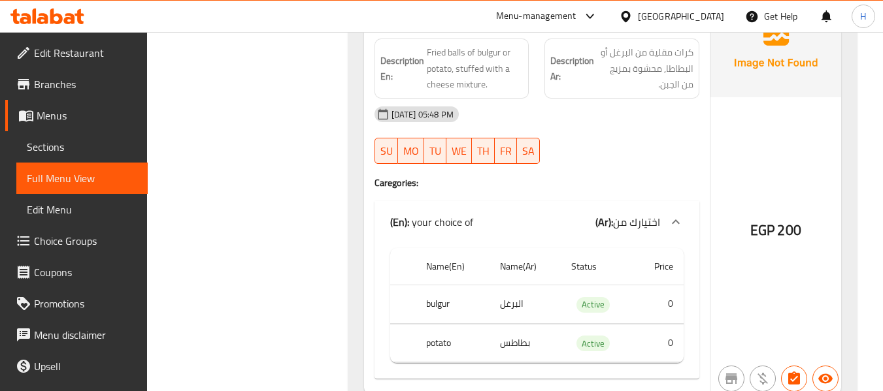
scroll to position [11498, 0]
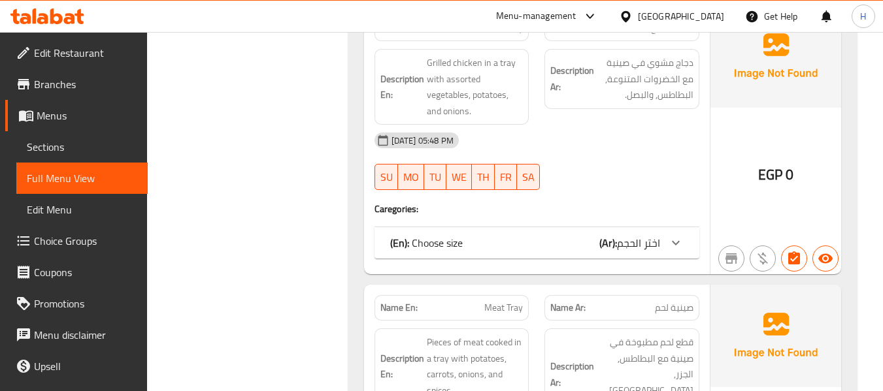
drag, startPoint x: 597, startPoint y: 176, endPoint x: 595, endPoint y: 191, distance: 14.5
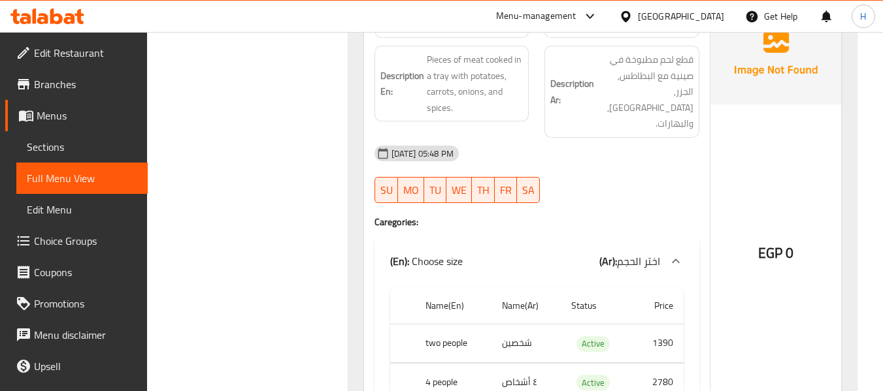
scroll to position [12195, 0]
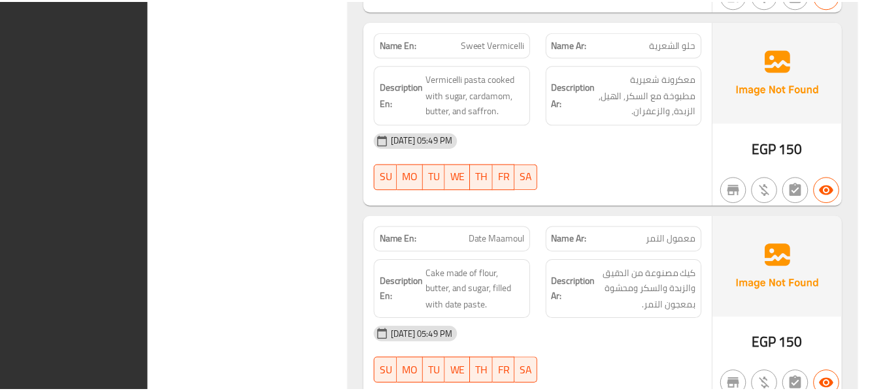
scroll to position [30006, 0]
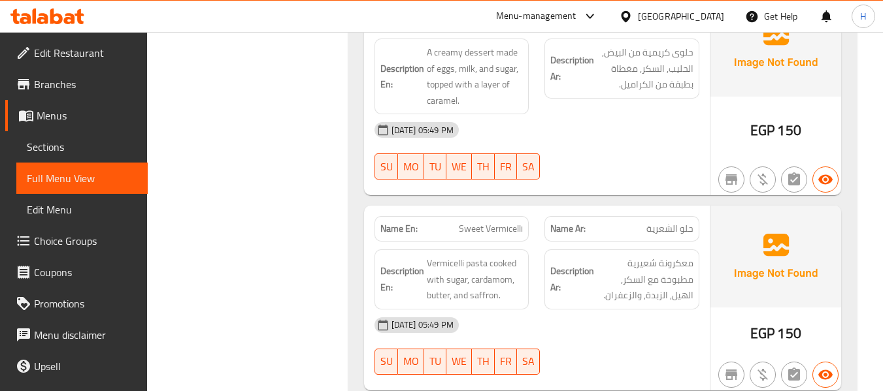
click at [71, 79] on span "Branches" at bounding box center [85, 84] width 103 height 16
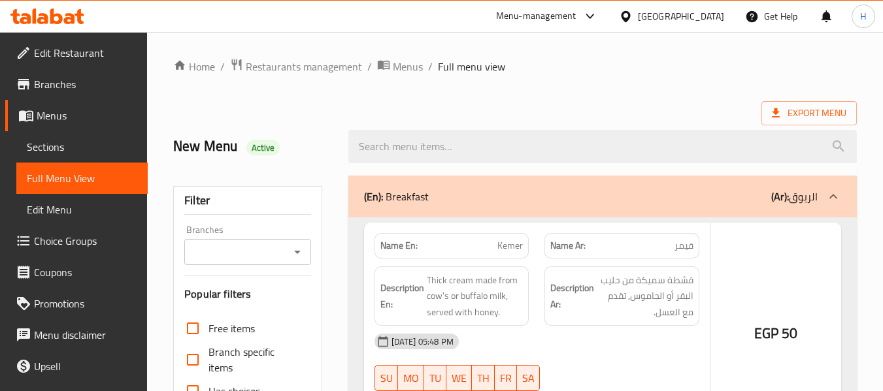
click at [60, 145] on div at bounding box center [441, 195] width 883 height 391
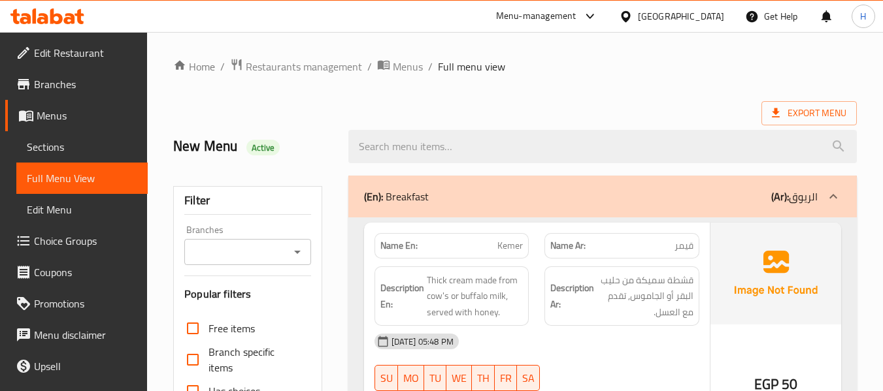
click at [60, 145] on span "Sections" at bounding box center [82, 147] width 110 height 16
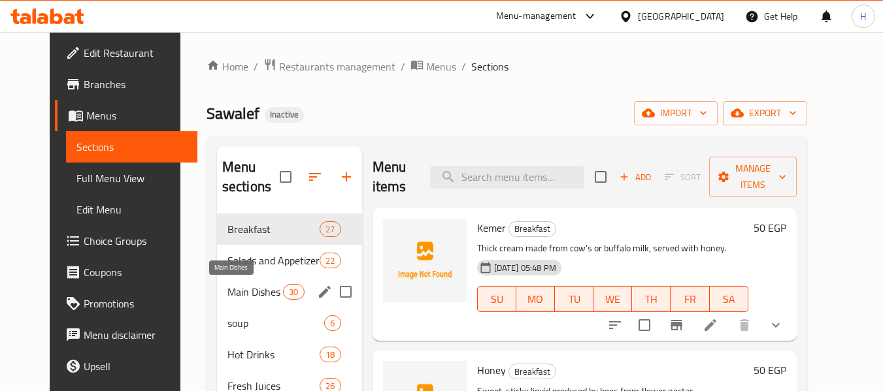
click at [238, 296] on span "Main Dishes" at bounding box center [255, 292] width 56 height 16
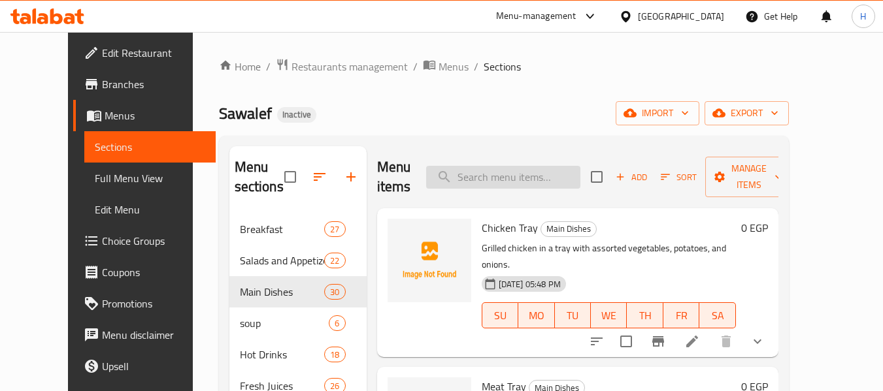
click at [561, 175] on input "search" at bounding box center [503, 177] width 154 height 23
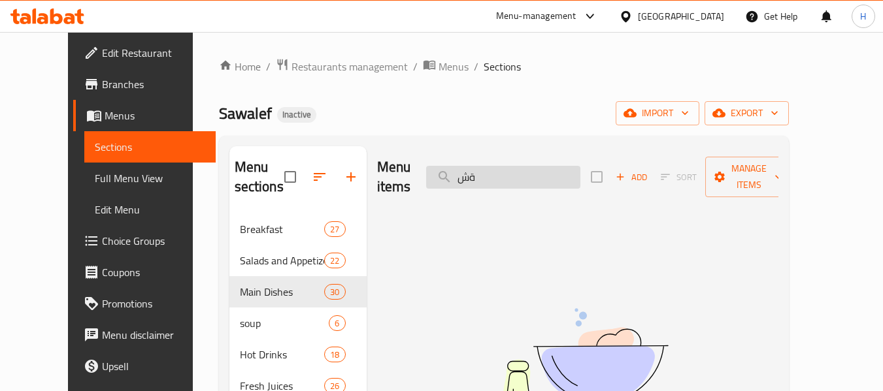
type input "ة"
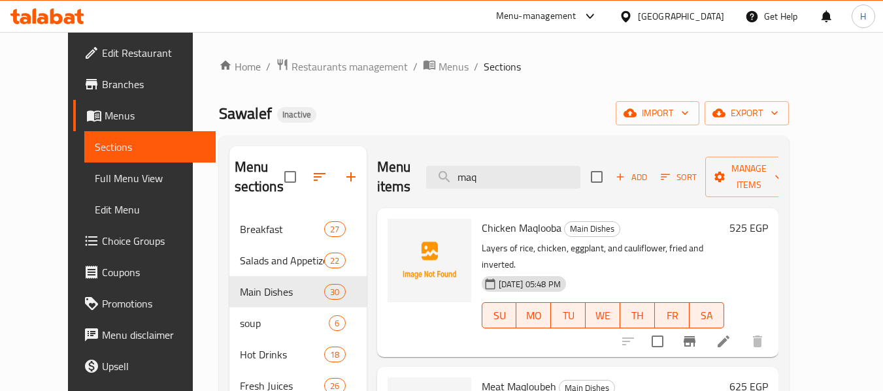
type input "maq"
click at [729, 336] on icon at bounding box center [723, 342] width 12 height 12
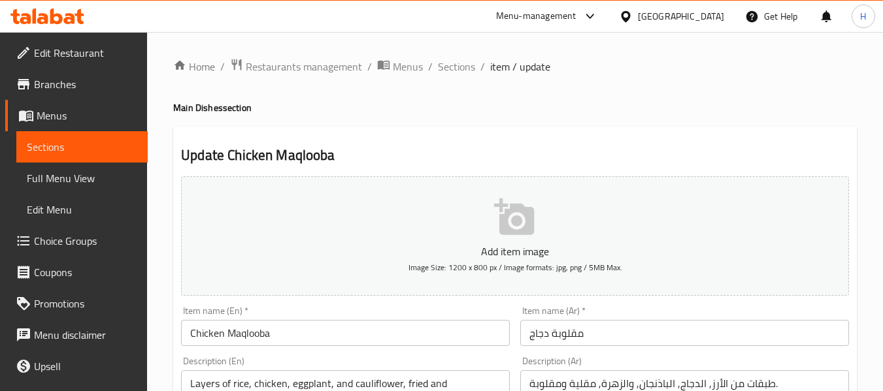
click at [250, 336] on input "Chicken Maqlooba" at bounding box center [345, 333] width 329 height 26
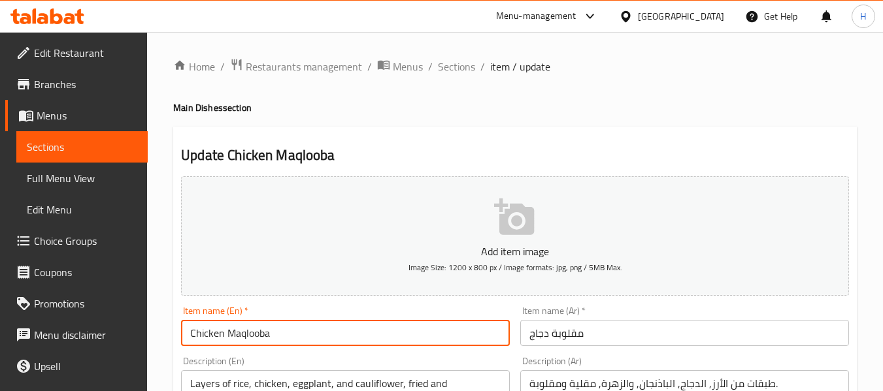
click at [250, 336] on input "Chicken Maqlooba" at bounding box center [345, 333] width 329 height 26
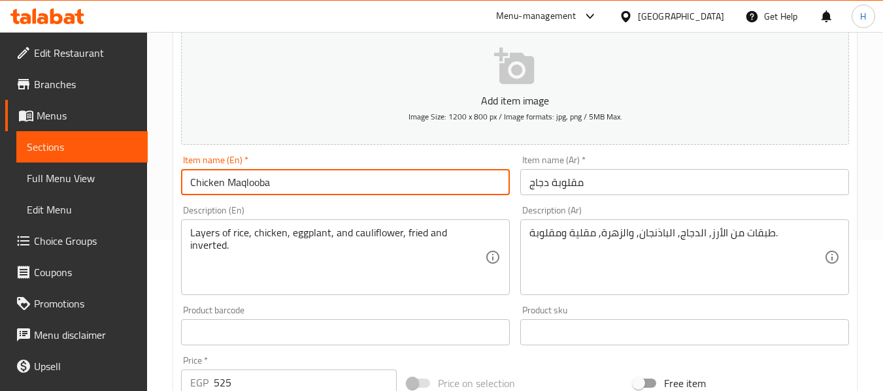
scroll to position [174, 0]
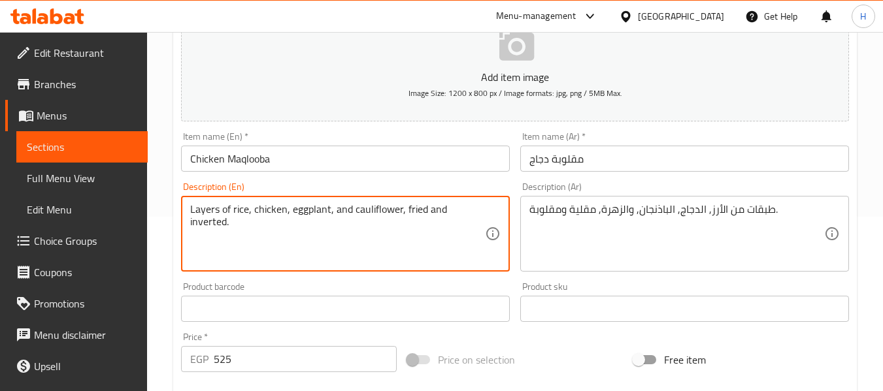
click at [476, 212] on textarea "Layers of rice, chicken, eggplant, and cauliflower, fried and inverted." at bounding box center [337, 234] width 295 height 62
paste textarea "Maqlooba"
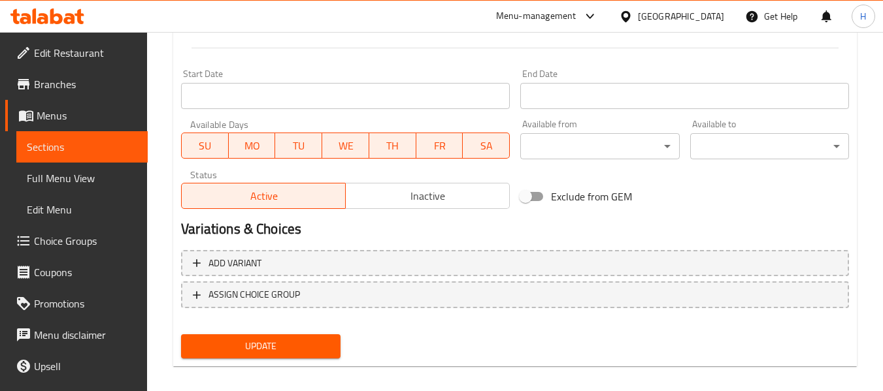
scroll to position [532, 0]
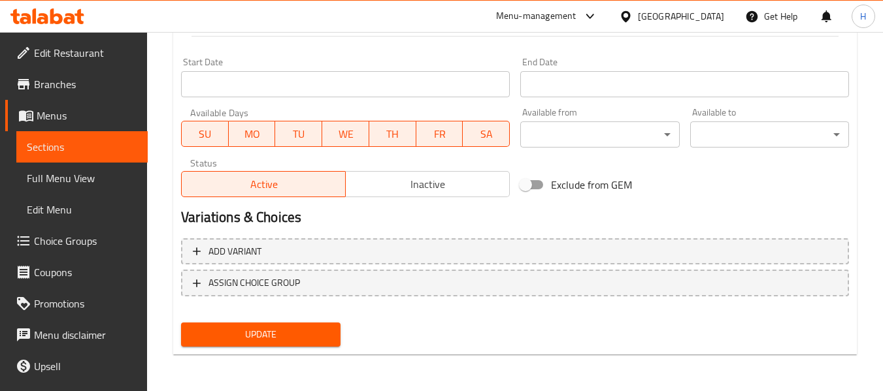
type textarea "Layers of rice, chicken, eggplant, and cauliflower, fried and Maqlooba."
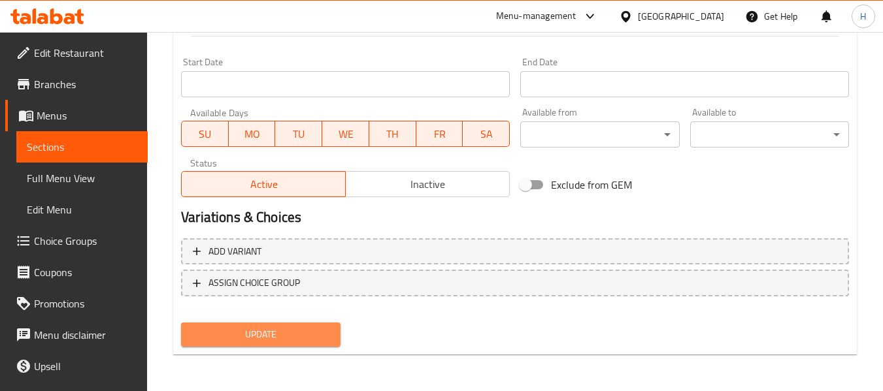
click at [284, 327] on span "Update" at bounding box center [260, 335] width 138 height 16
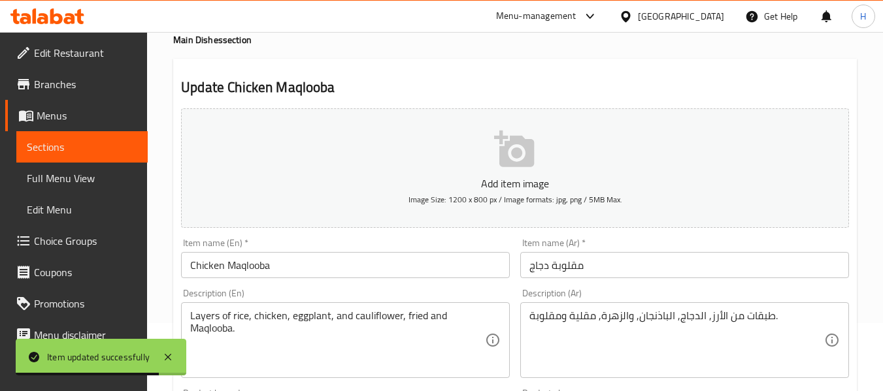
scroll to position [0, 0]
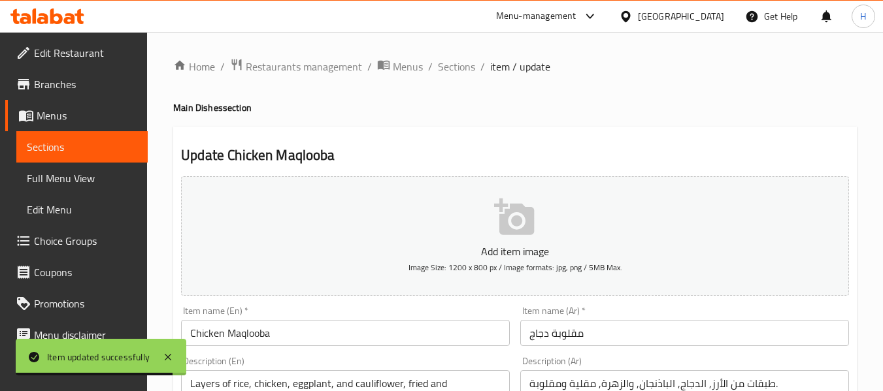
click at [468, 69] on span "Sections" at bounding box center [456, 67] width 37 height 16
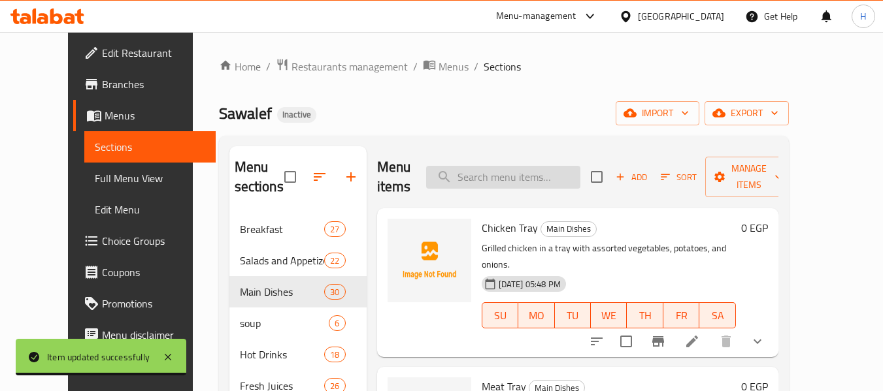
click at [495, 180] on input "search" at bounding box center [503, 177] width 154 height 23
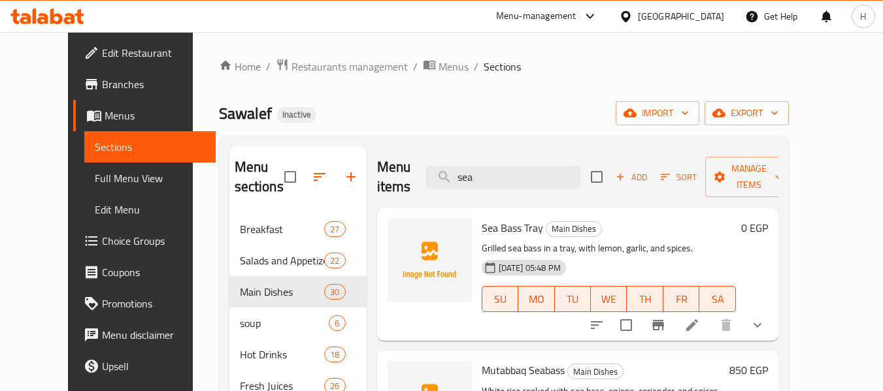
type input "sea"
click at [700, 318] on icon at bounding box center [692, 326] width 16 height 16
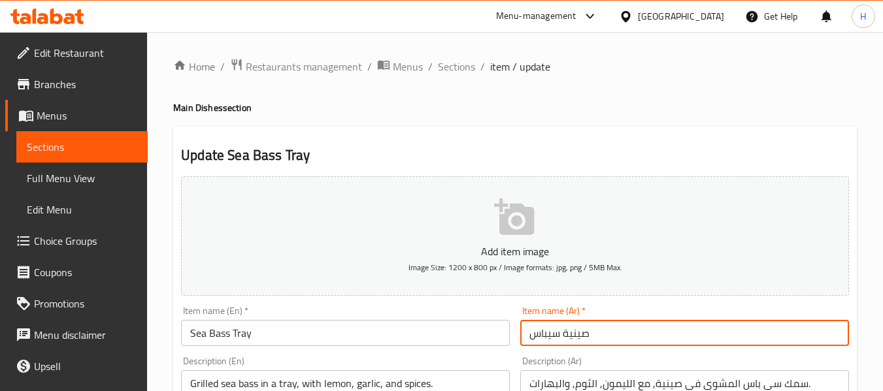
click at [647, 331] on input "صينية سيباس" at bounding box center [684, 333] width 329 height 26
click at [787, 335] on input "صينية سيباس" at bounding box center [684, 333] width 329 height 26
paste input "ك قاروص"
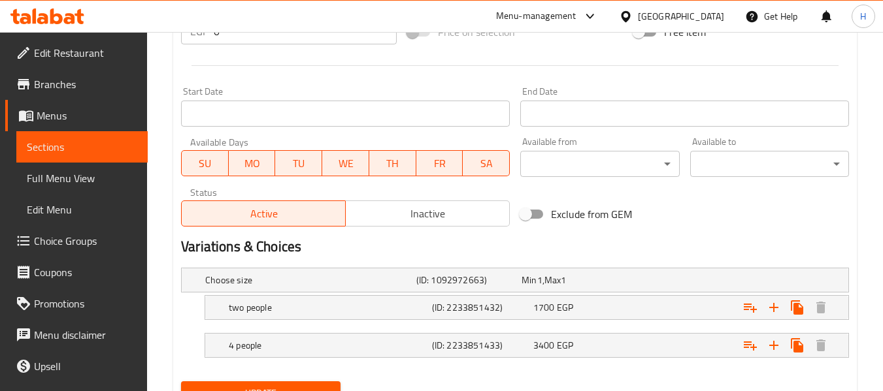
scroll to position [561, 0]
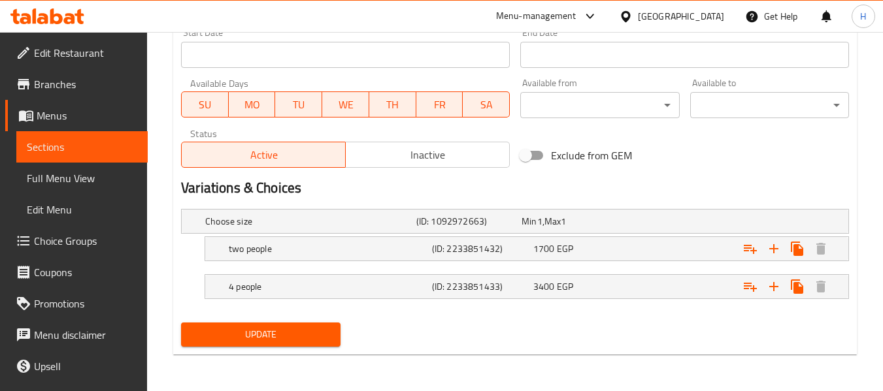
click at [308, 338] on span "Update" at bounding box center [260, 335] width 138 height 16
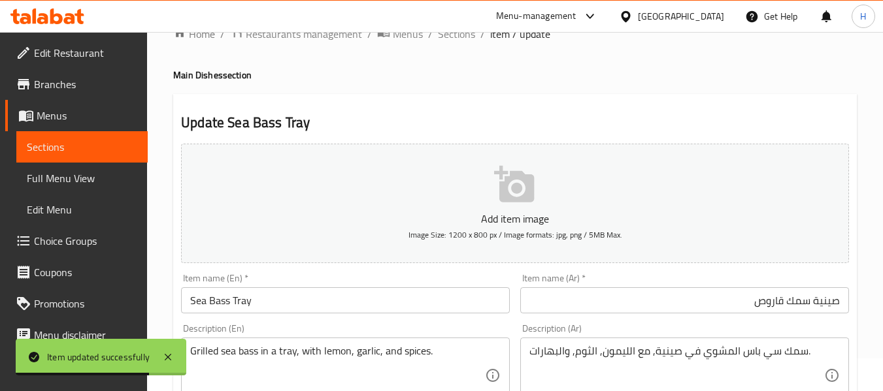
scroll to position [0, 0]
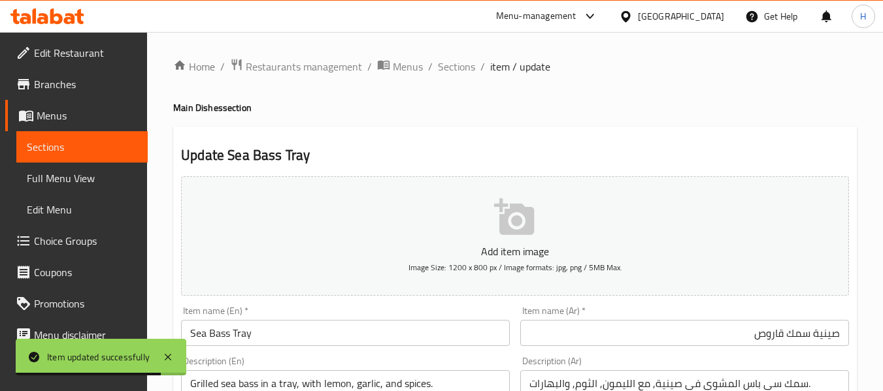
click at [723, 336] on input "صينية سمك قاروص" at bounding box center [684, 333] width 329 height 26
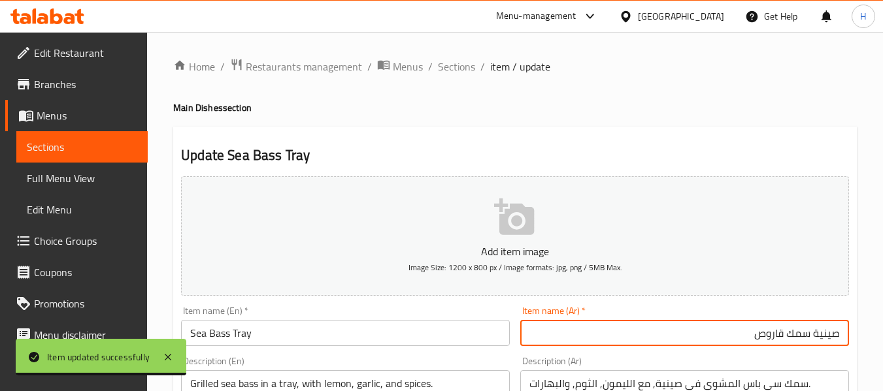
drag, startPoint x: 726, startPoint y: 336, endPoint x: 800, endPoint y: 338, distance: 73.9
click at [800, 338] on input "صينية سمك قاروص" at bounding box center [684, 333] width 329 height 26
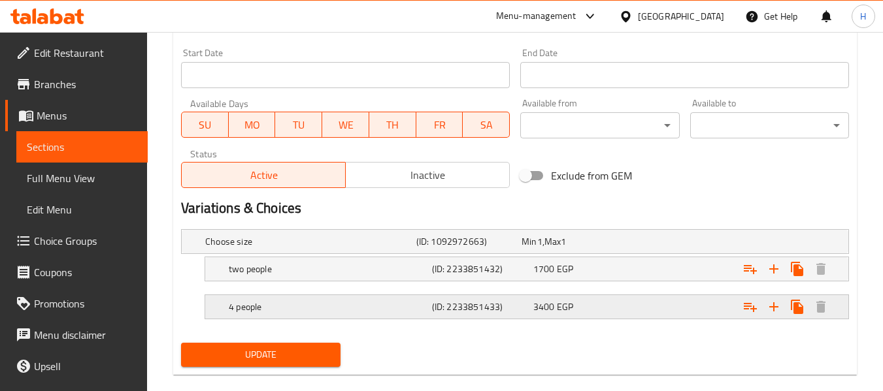
scroll to position [561, 0]
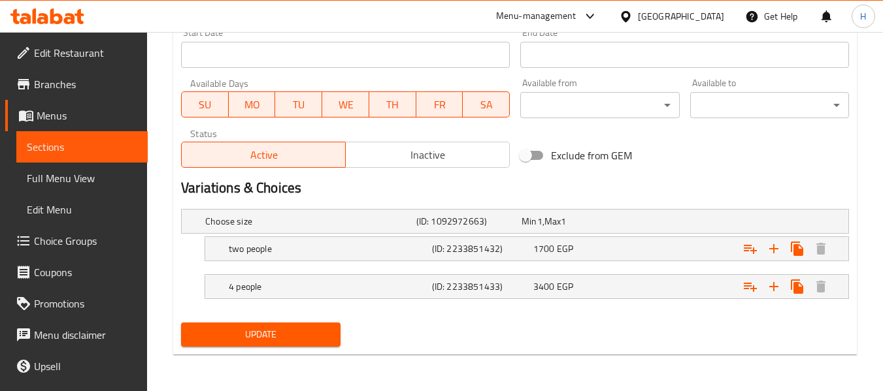
type input "صينية سيباس"
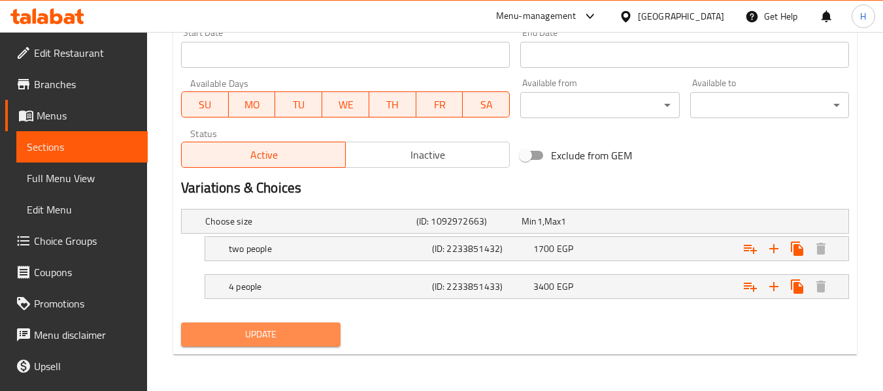
click at [297, 340] on span "Update" at bounding box center [260, 335] width 138 height 16
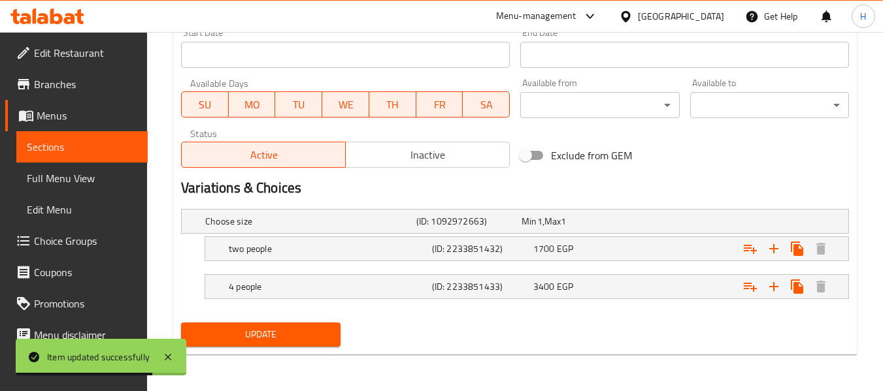
click at [83, 121] on span "Menus" at bounding box center [87, 116] width 101 height 16
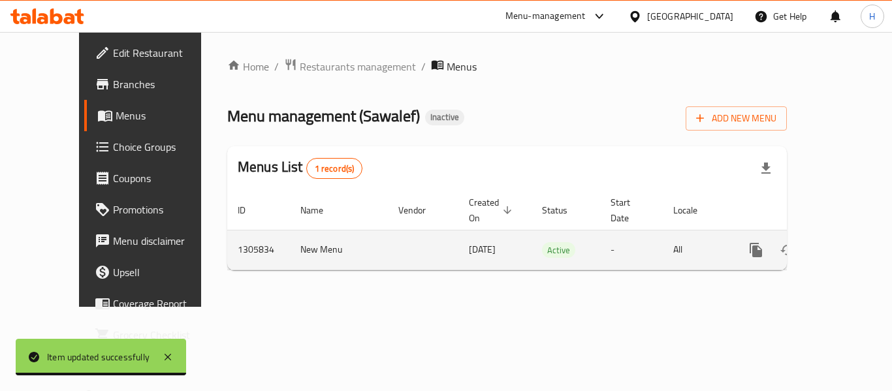
click at [847, 242] on icon "enhanced table" at bounding box center [851, 250] width 16 height 16
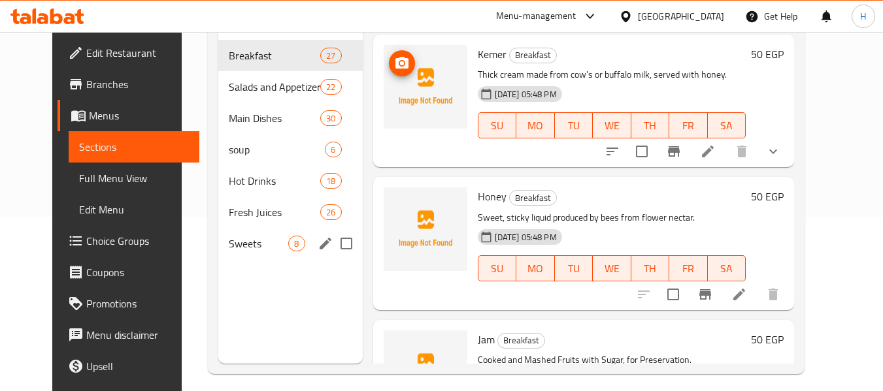
scroll to position [174, 0]
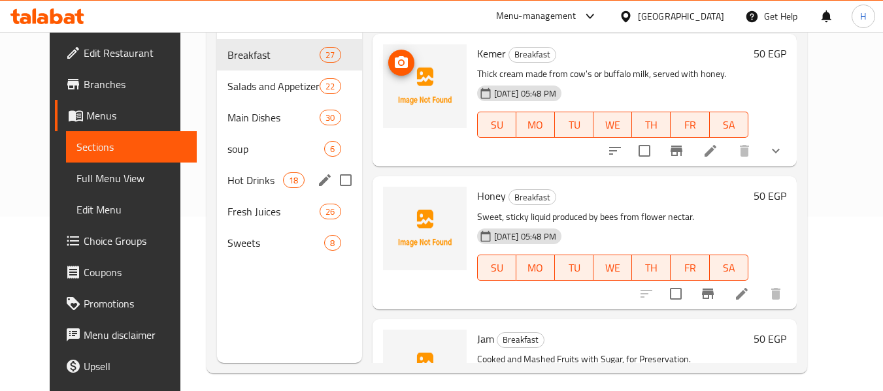
click at [231, 189] on div "Hot Drinks 18" at bounding box center [289, 180] width 145 height 31
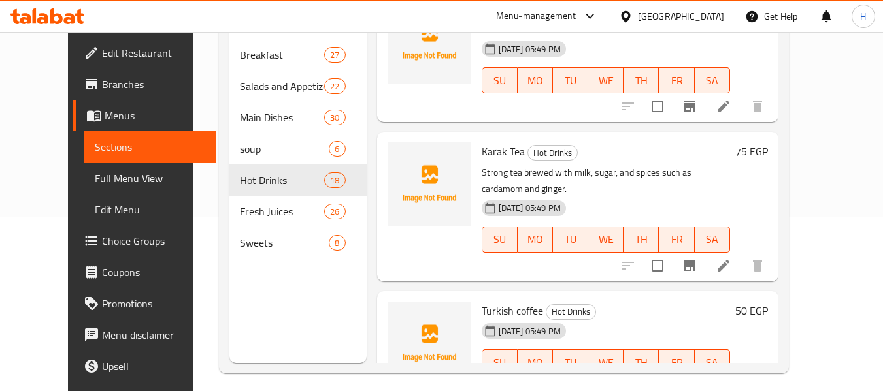
scroll to position [348, 0]
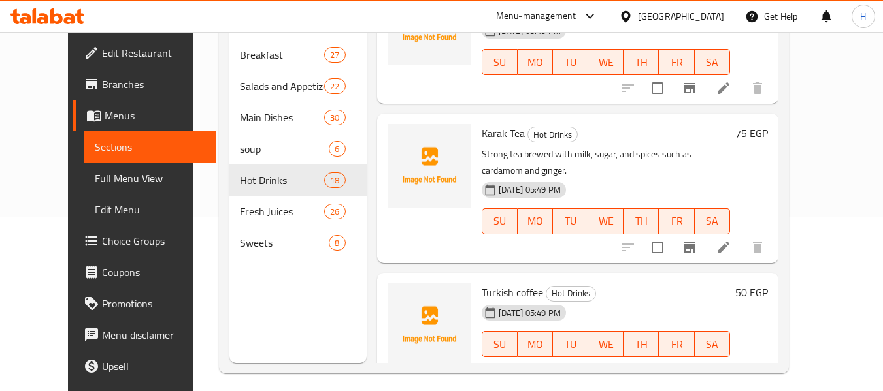
click at [731, 240] on icon at bounding box center [723, 248] width 16 height 16
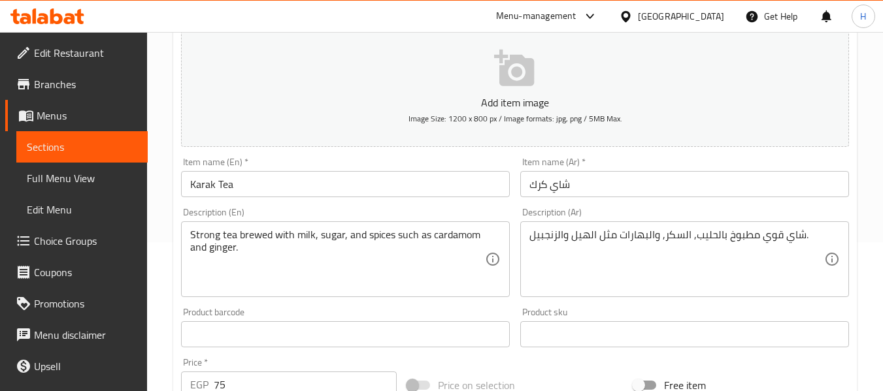
scroll to position [174, 0]
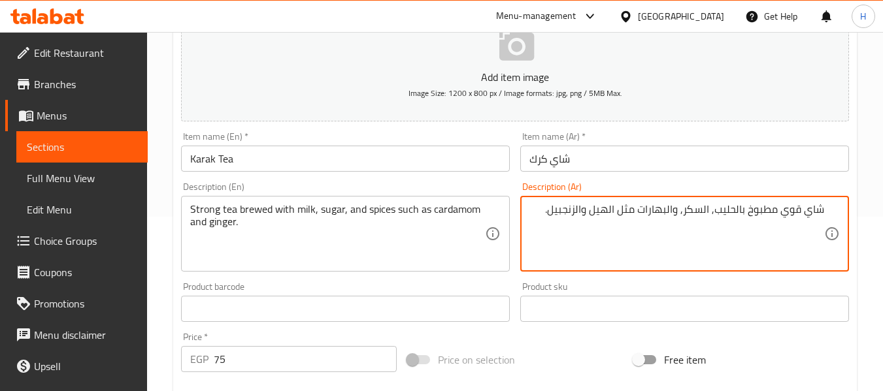
click at [759, 206] on textarea "شاي قوي مطبوخ بالحليب, السكر, والبهارات مثل الهيل والزنجبيل." at bounding box center [676, 234] width 295 height 62
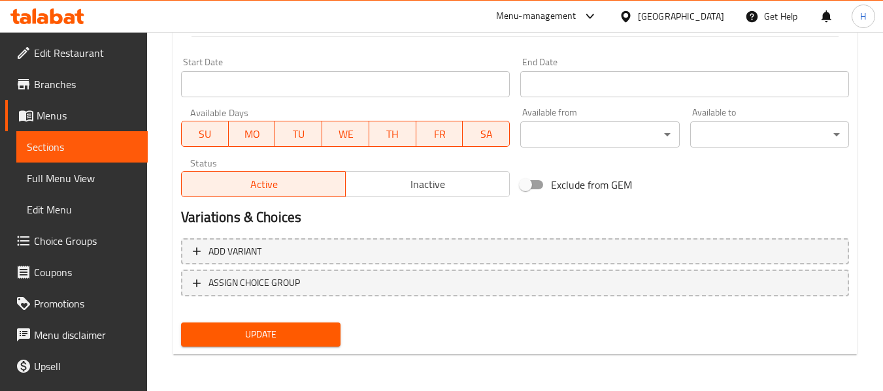
type textarea "شاي قوي مخمر بالحليب, السكر, والبهارات مثل الهيل والزنجبيل."
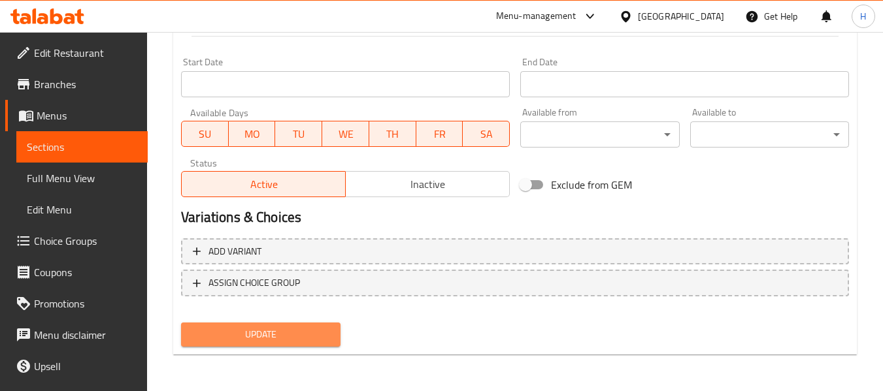
click at [321, 325] on button "Update" at bounding box center [260, 335] width 159 height 24
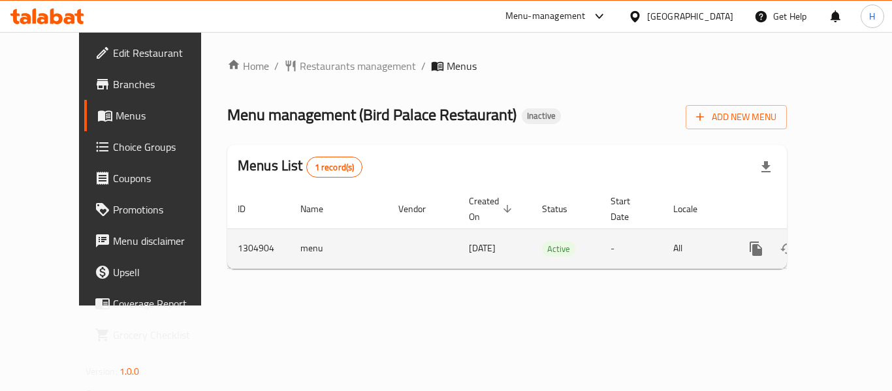
drag, startPoint x: 826, startPoint y: 220, endPoint x: 837, endPoint y: 231, distance: 15.3
click at [826, 233] on div "enhanced table" at bounding box center [803, 248] width 125 height 31
click at [843, 241] on icon "enhanced table" at bounding box center [851, 249] width 16 height 16
